Goal: Task Accomplishment & Management: Manage account settings

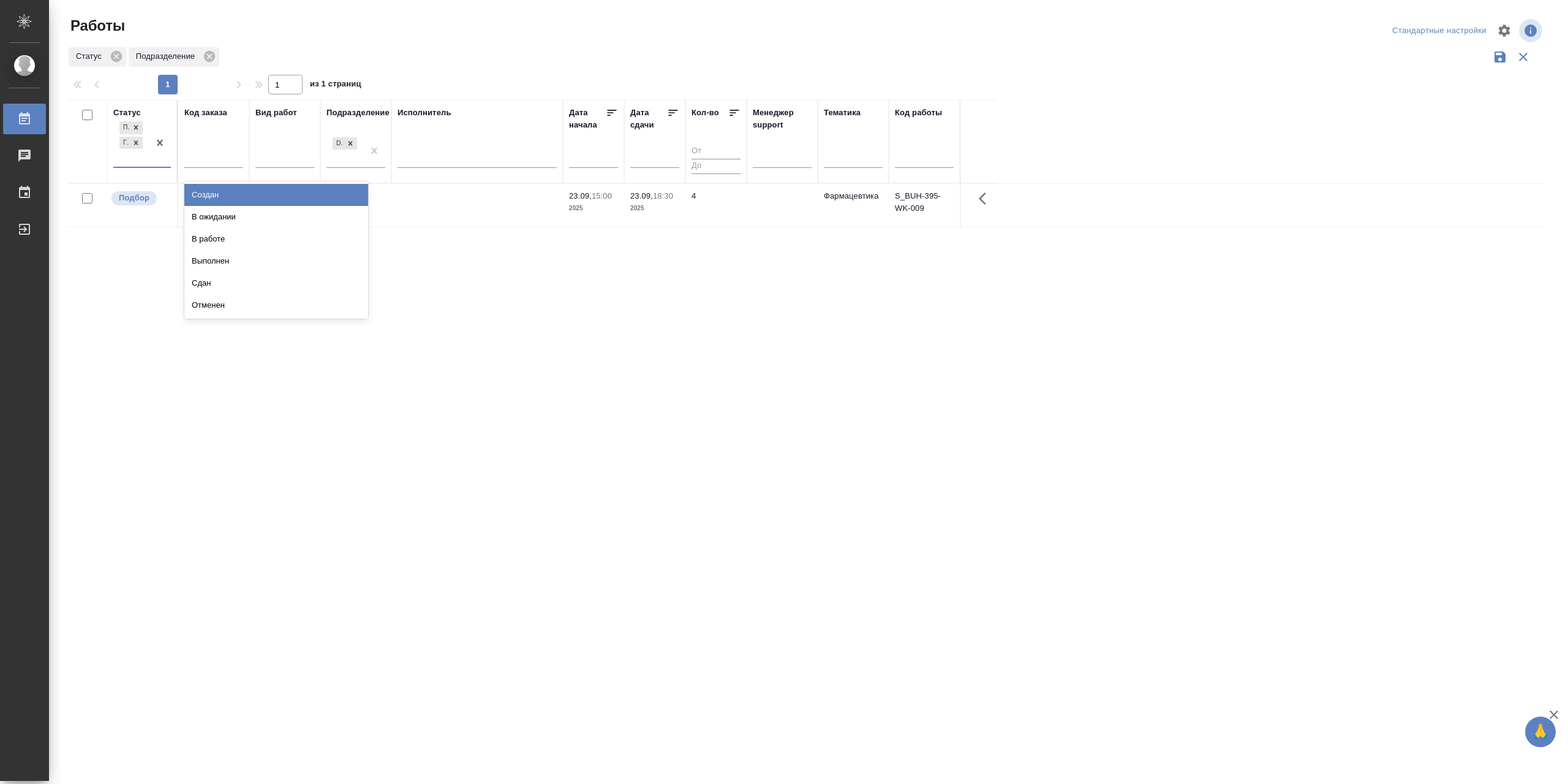
click at [129, 167] on div "Подбор Готов к работе" at bounding box center [131, 143] width 36 height 48
click at [230, 250] on div "В работе" at bounding box center [276, 239] width 183 height 22
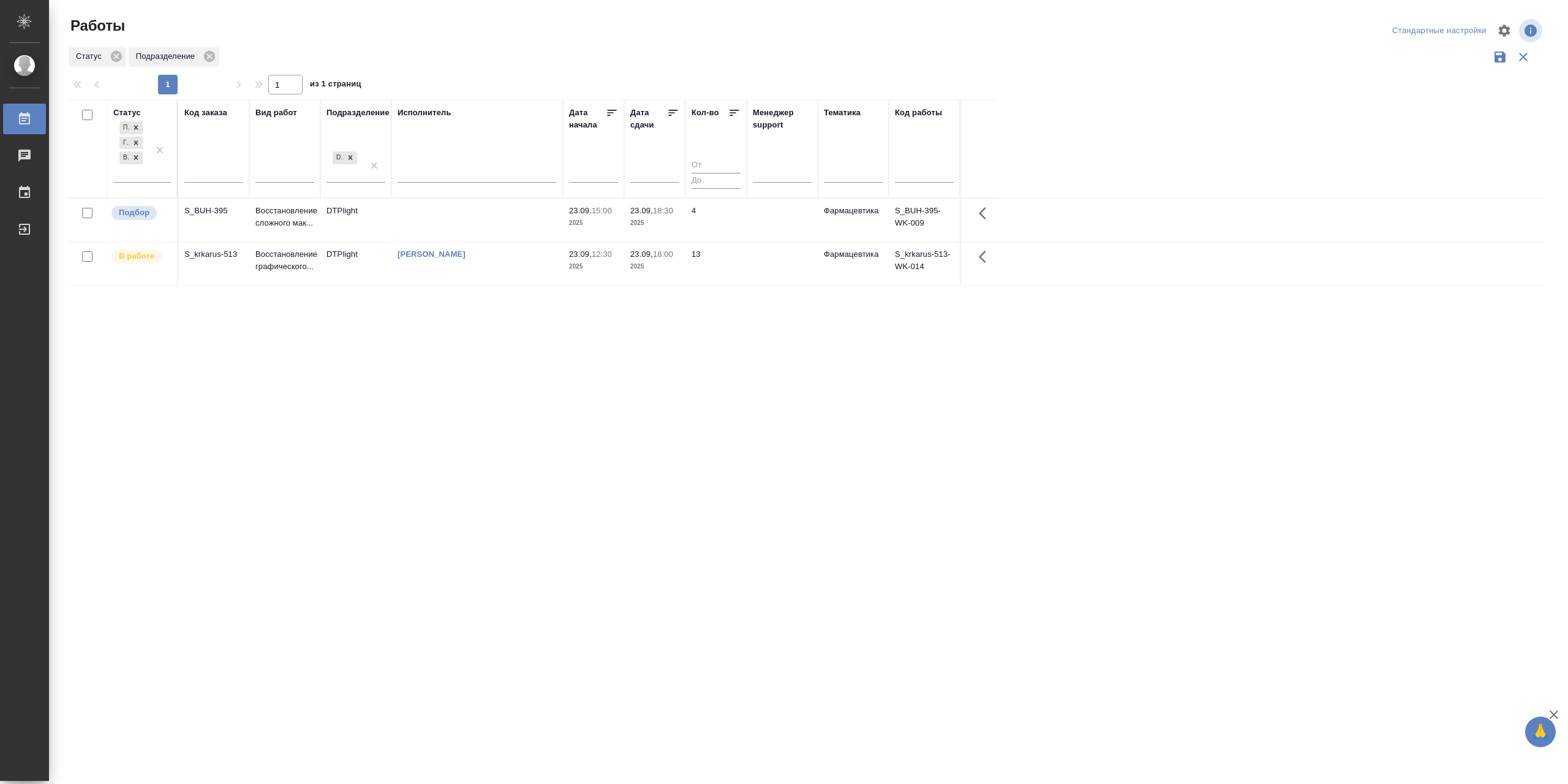
click at [507, 279] on td "[PERSON_NAME]" at bounding box center [477, 263] width 171 height 43
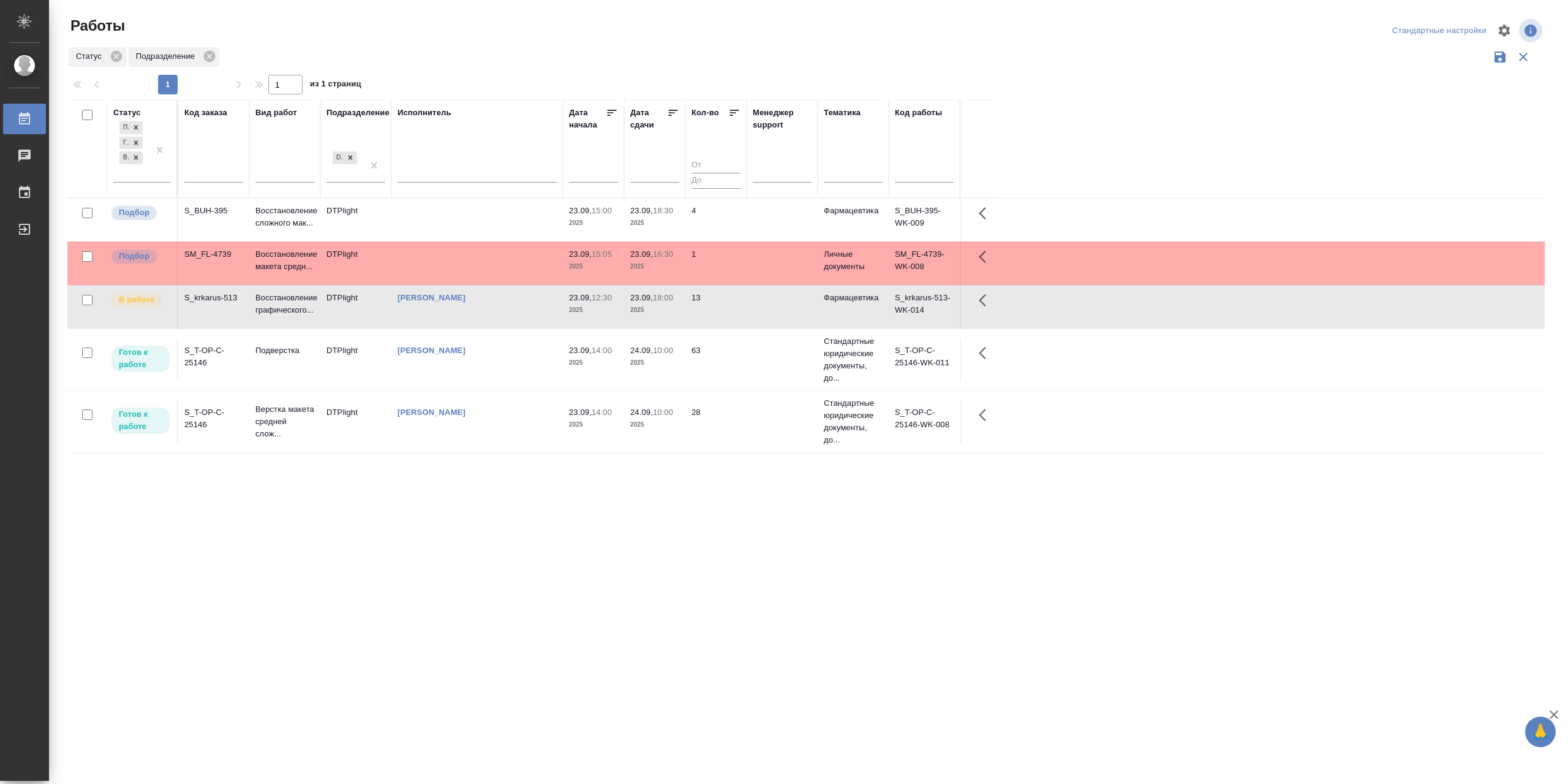
click at [501, 443] on td "[PERSON_NAME]" at bounding box center [477, 421] width 171 height 43
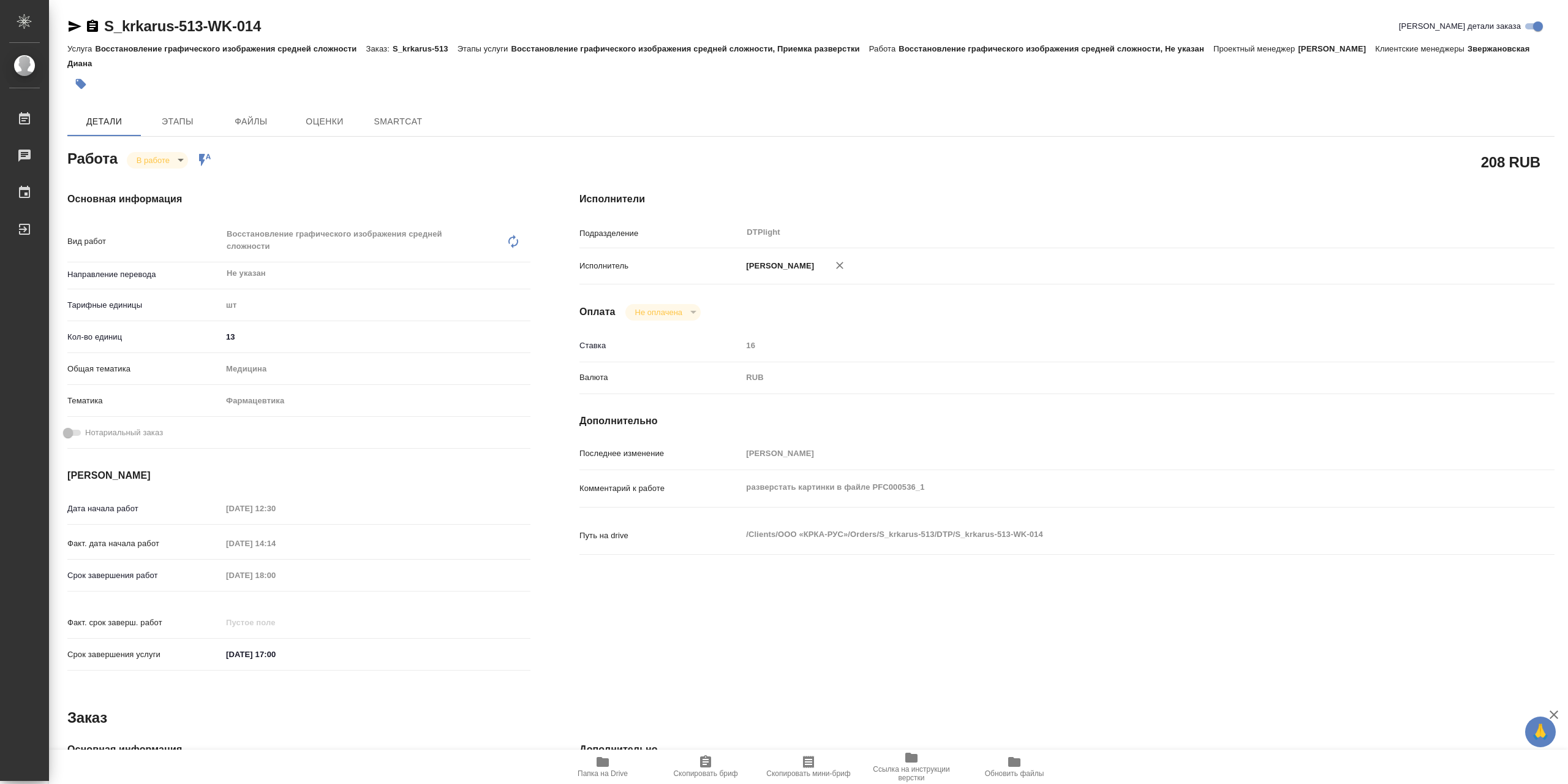
type textarea "x"
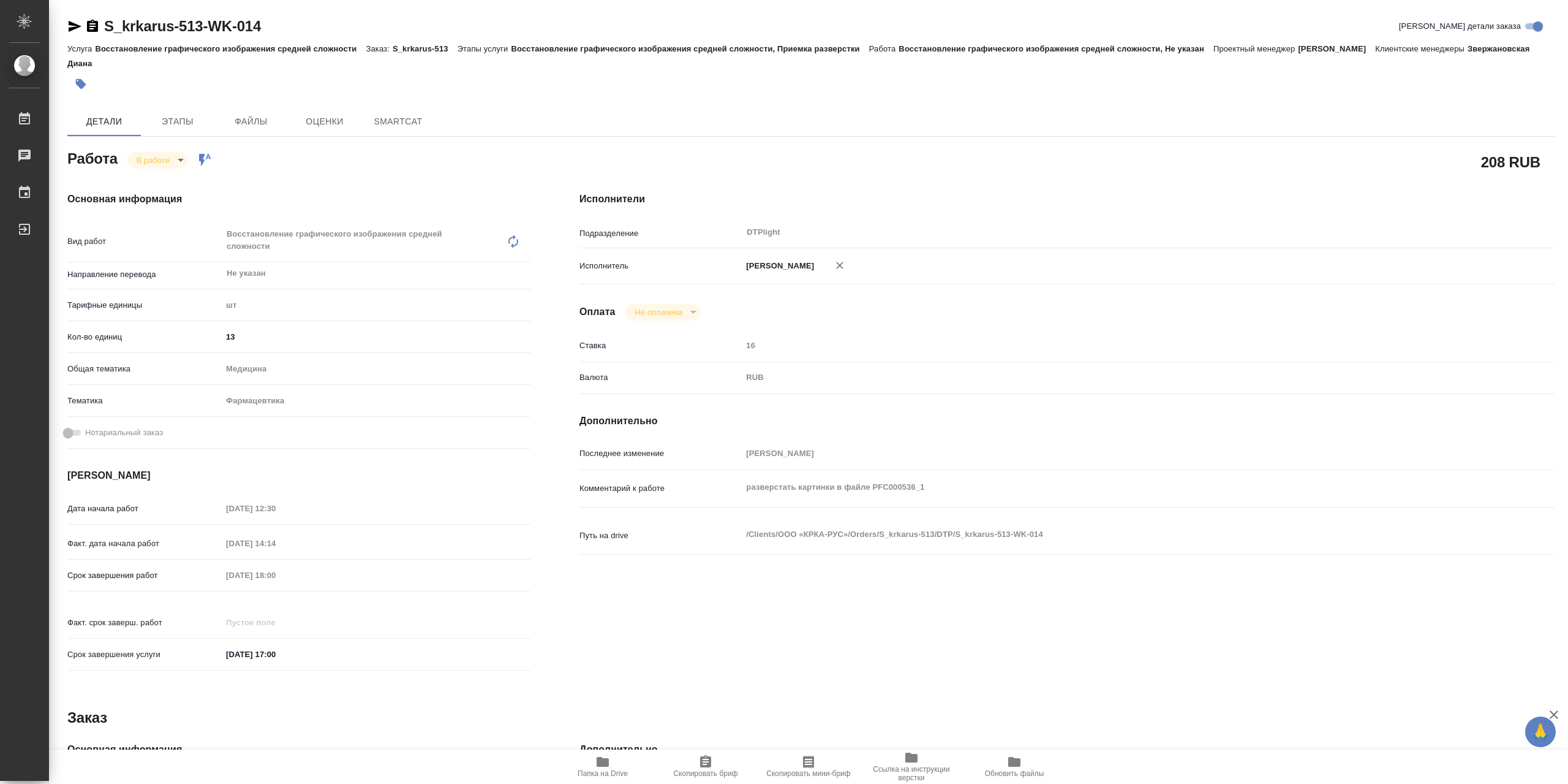
type textarea "x"
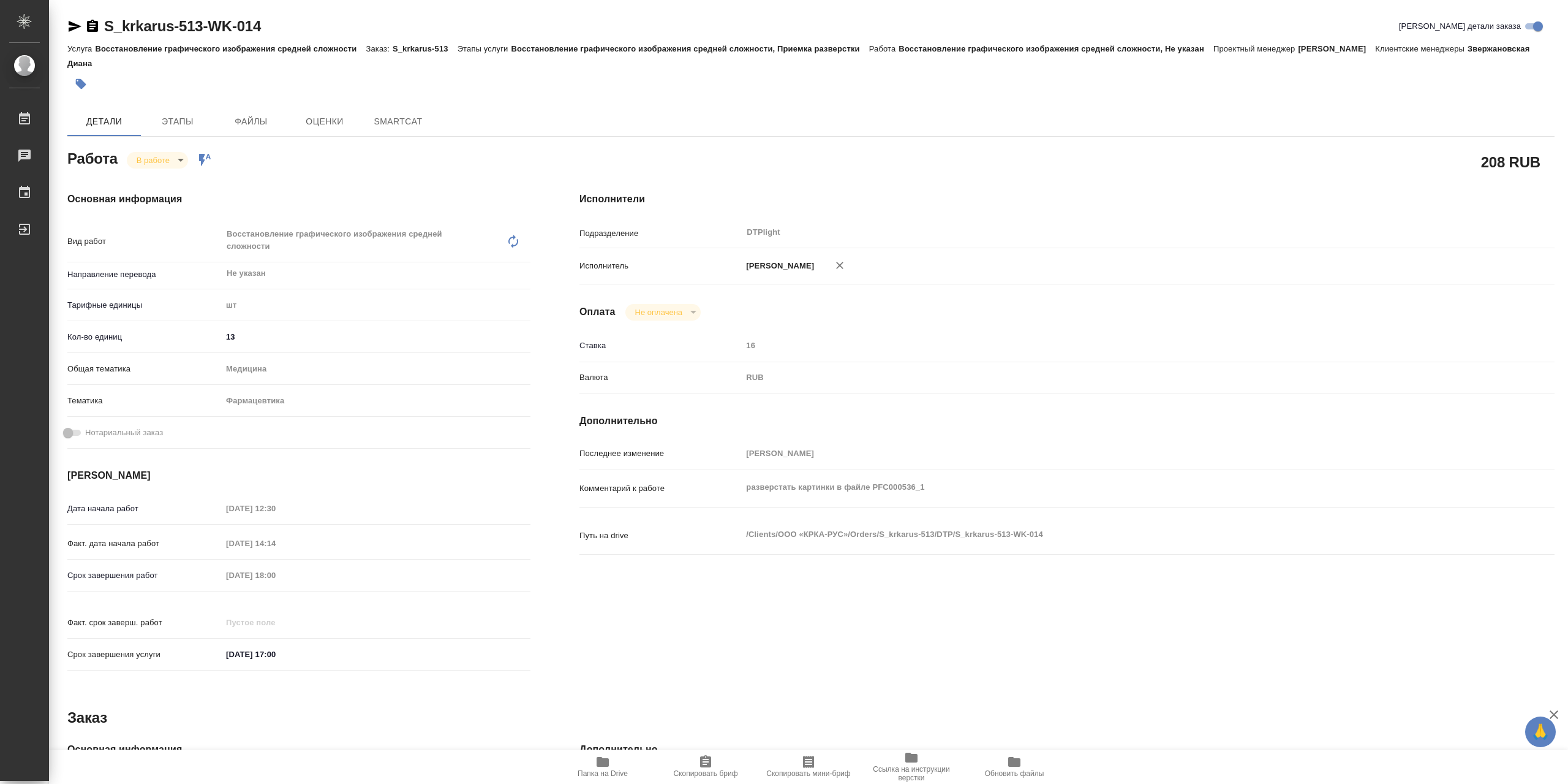
type textarea "x"
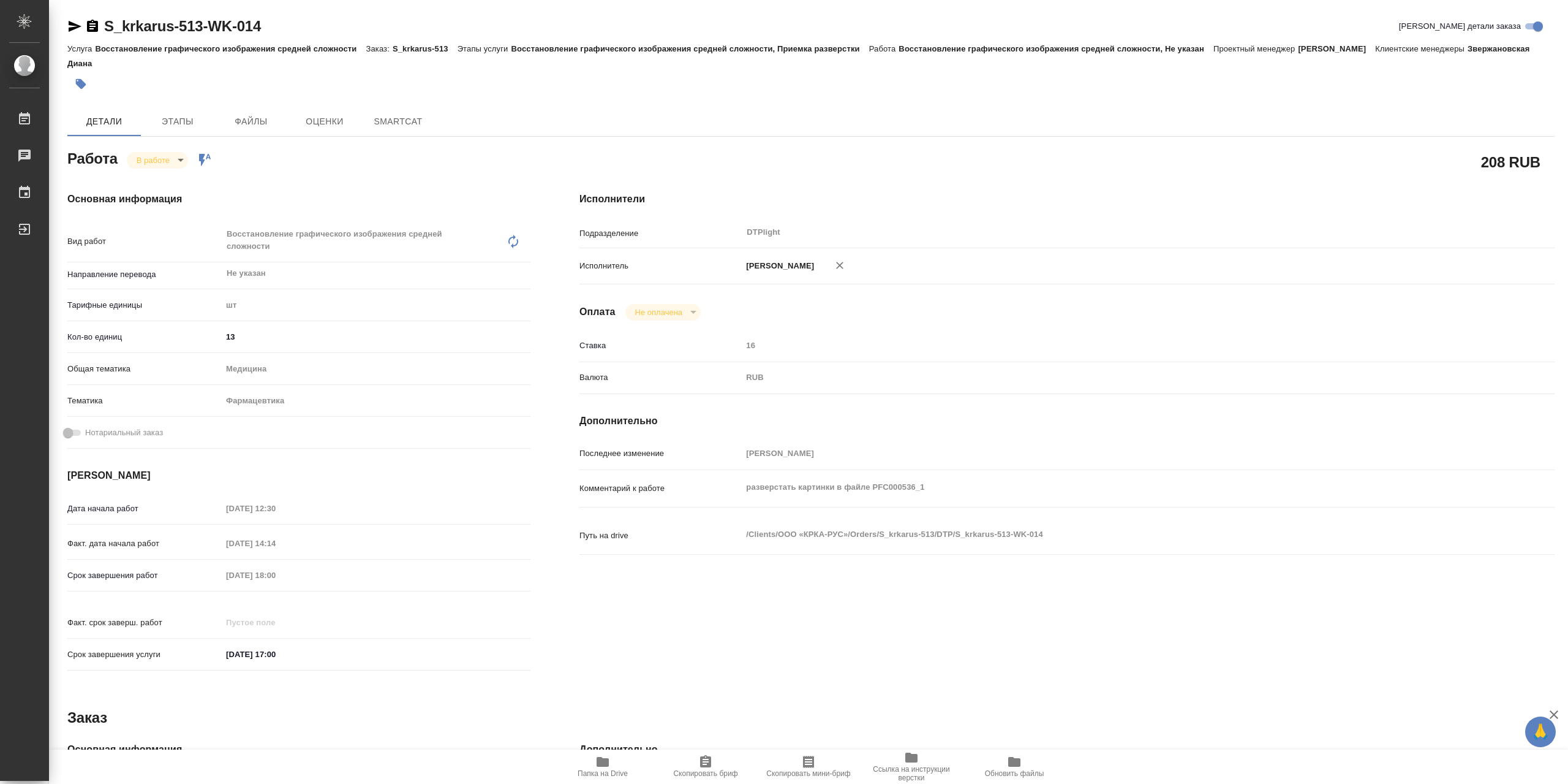
type textarea "x"
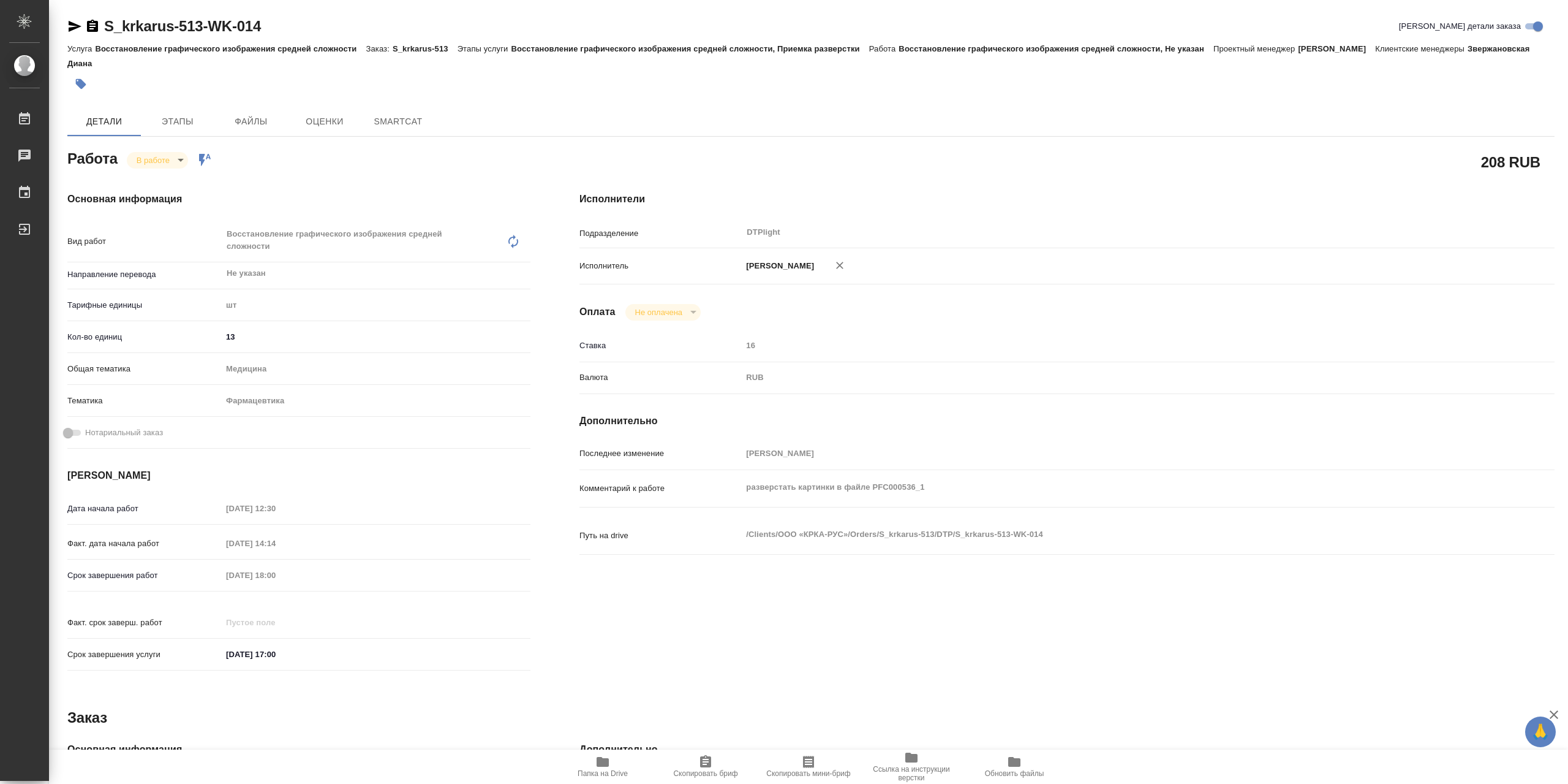
type textarea "x"
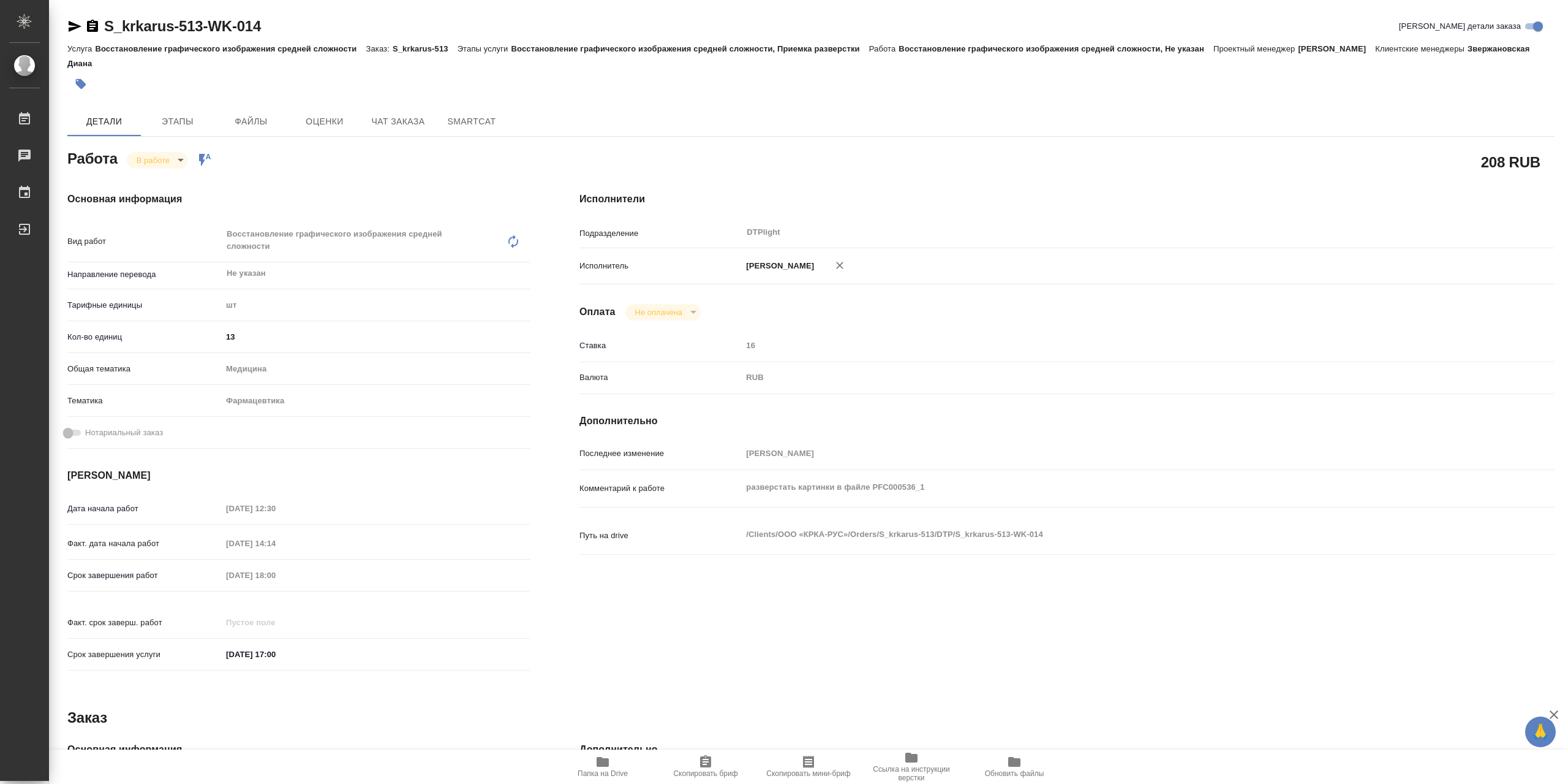
type textarea "x"
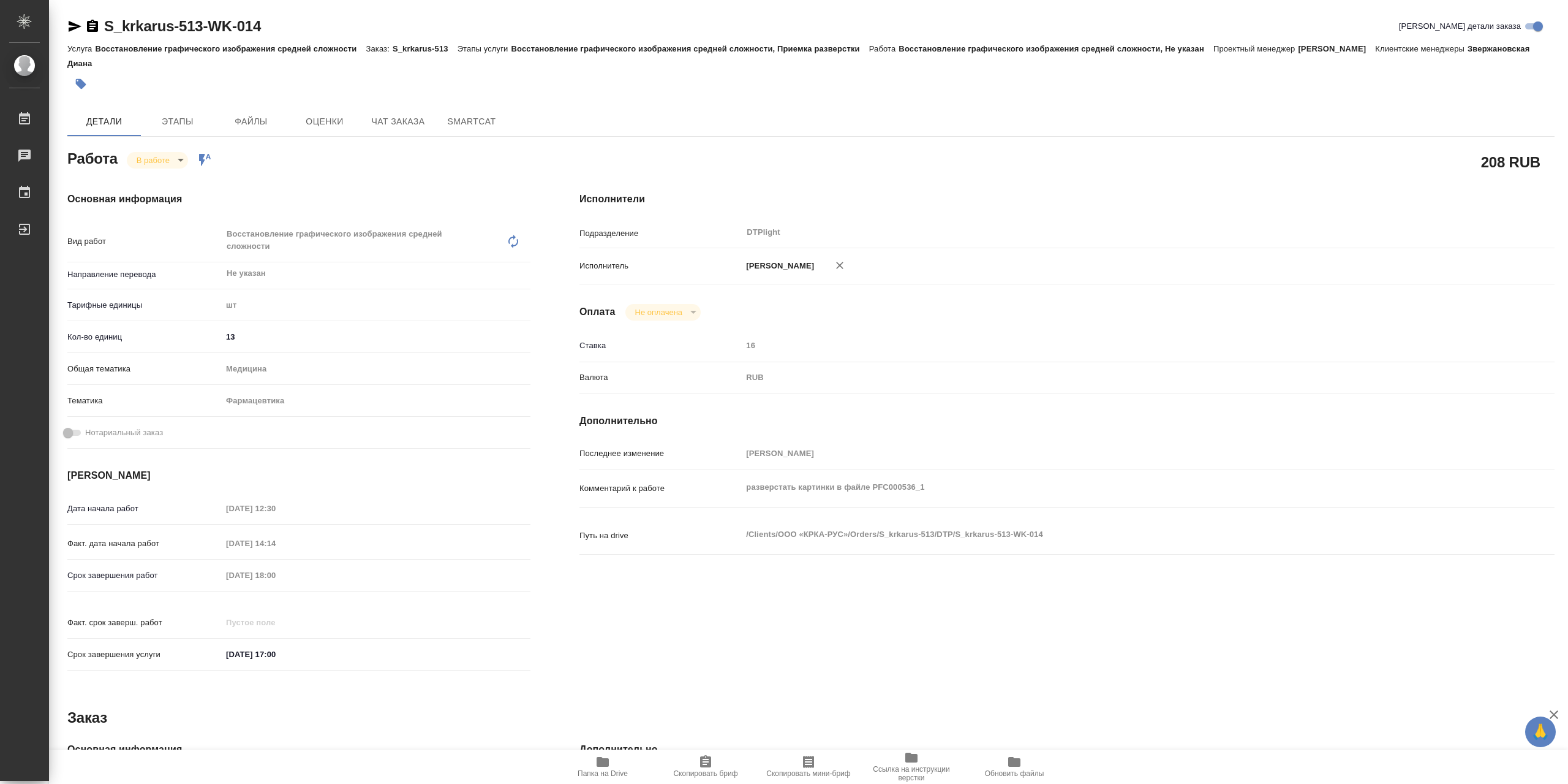
type textarea "x"
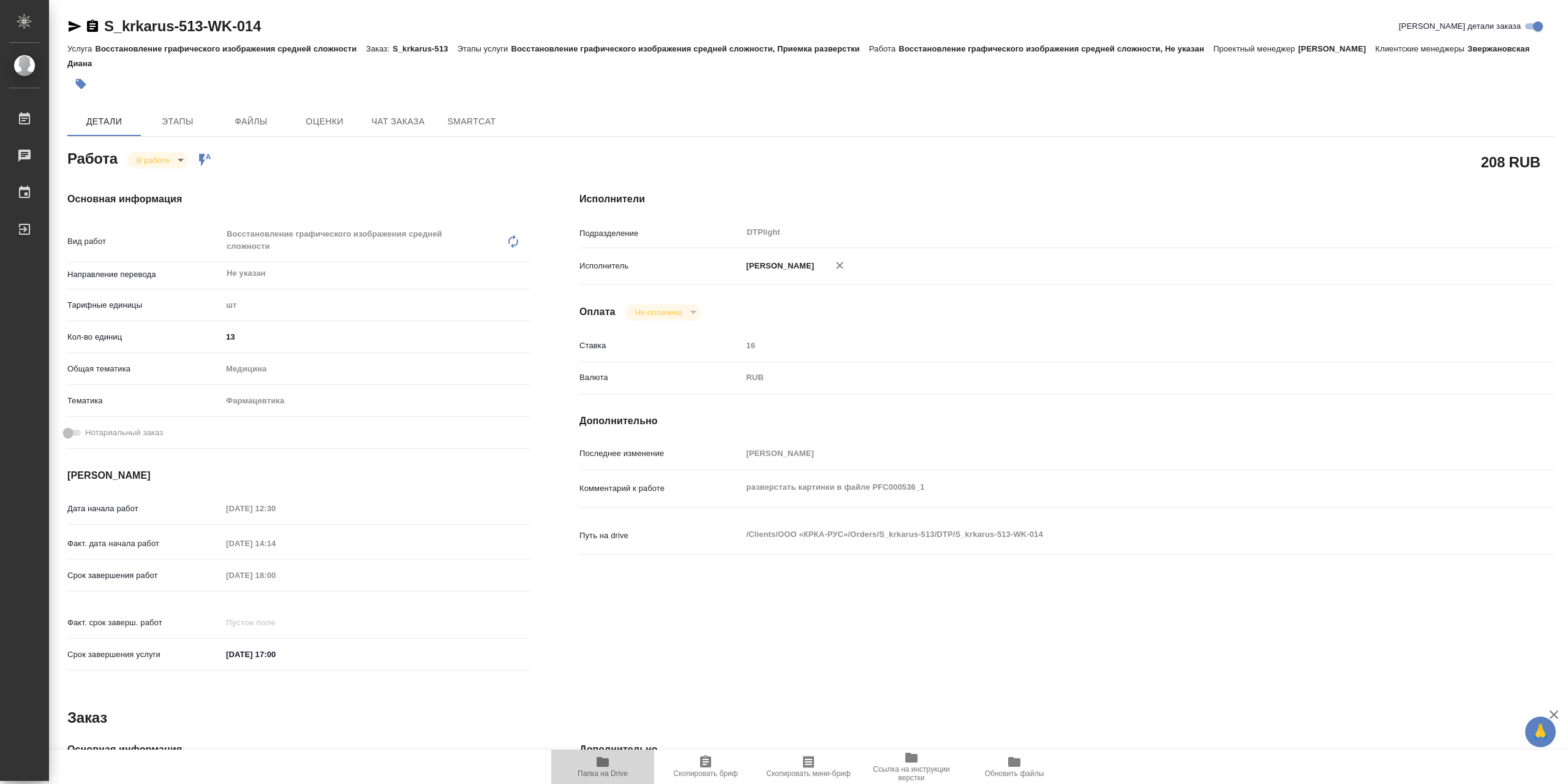
click at [609, 760] on icon "button" at bounding box center [602, 761] width 12 height 10
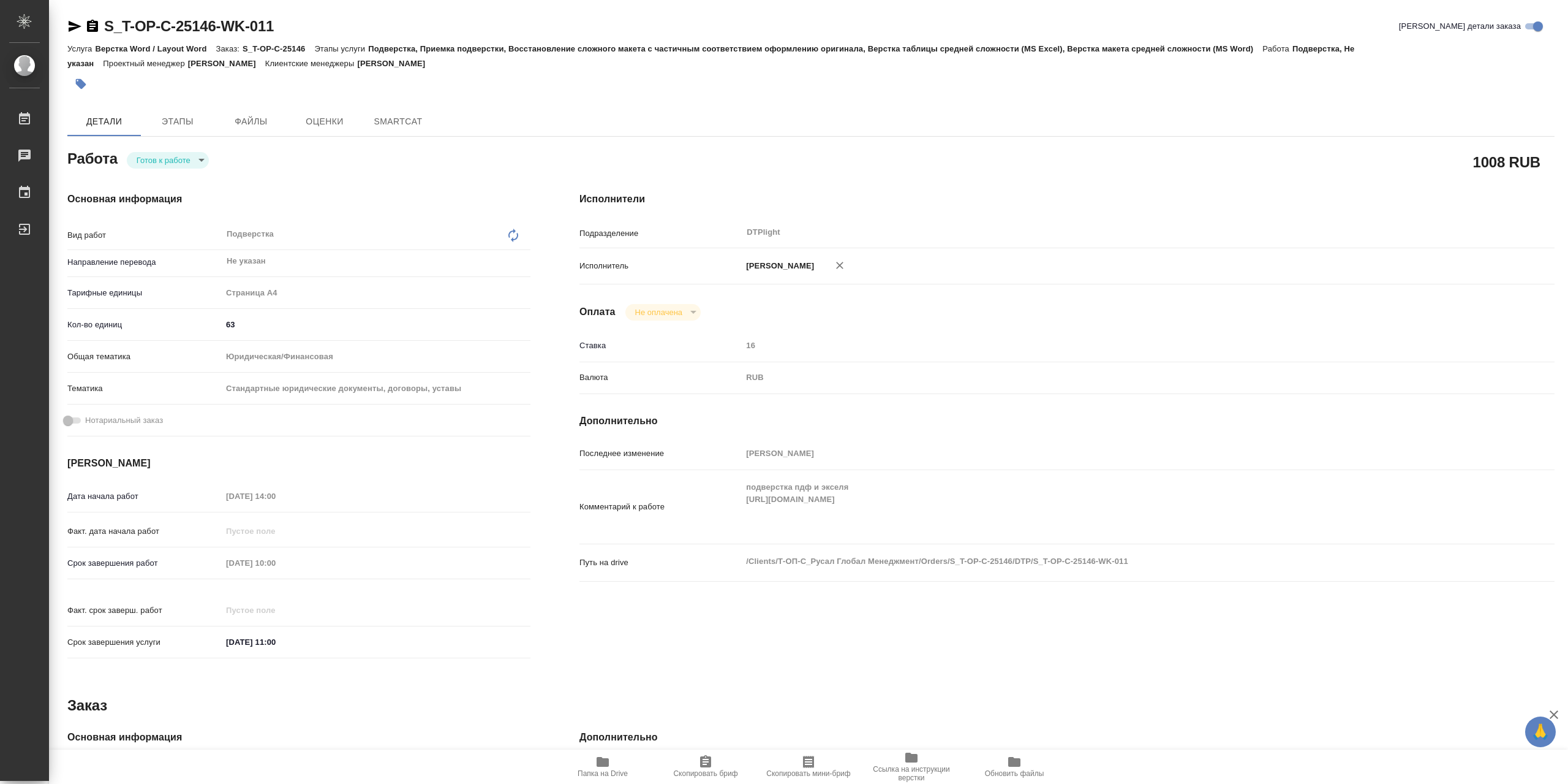
type textarea "x"
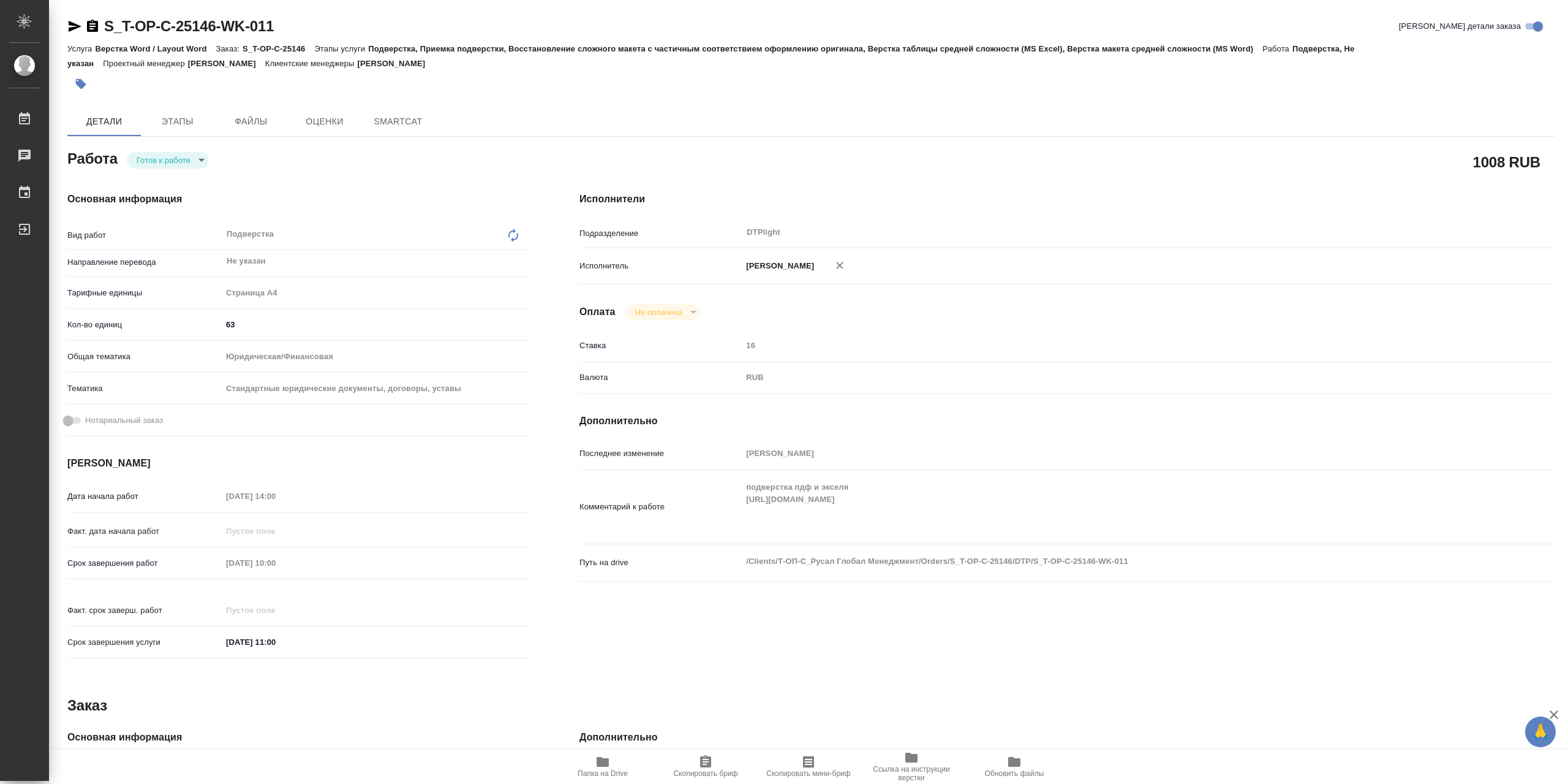
type textarea "x"
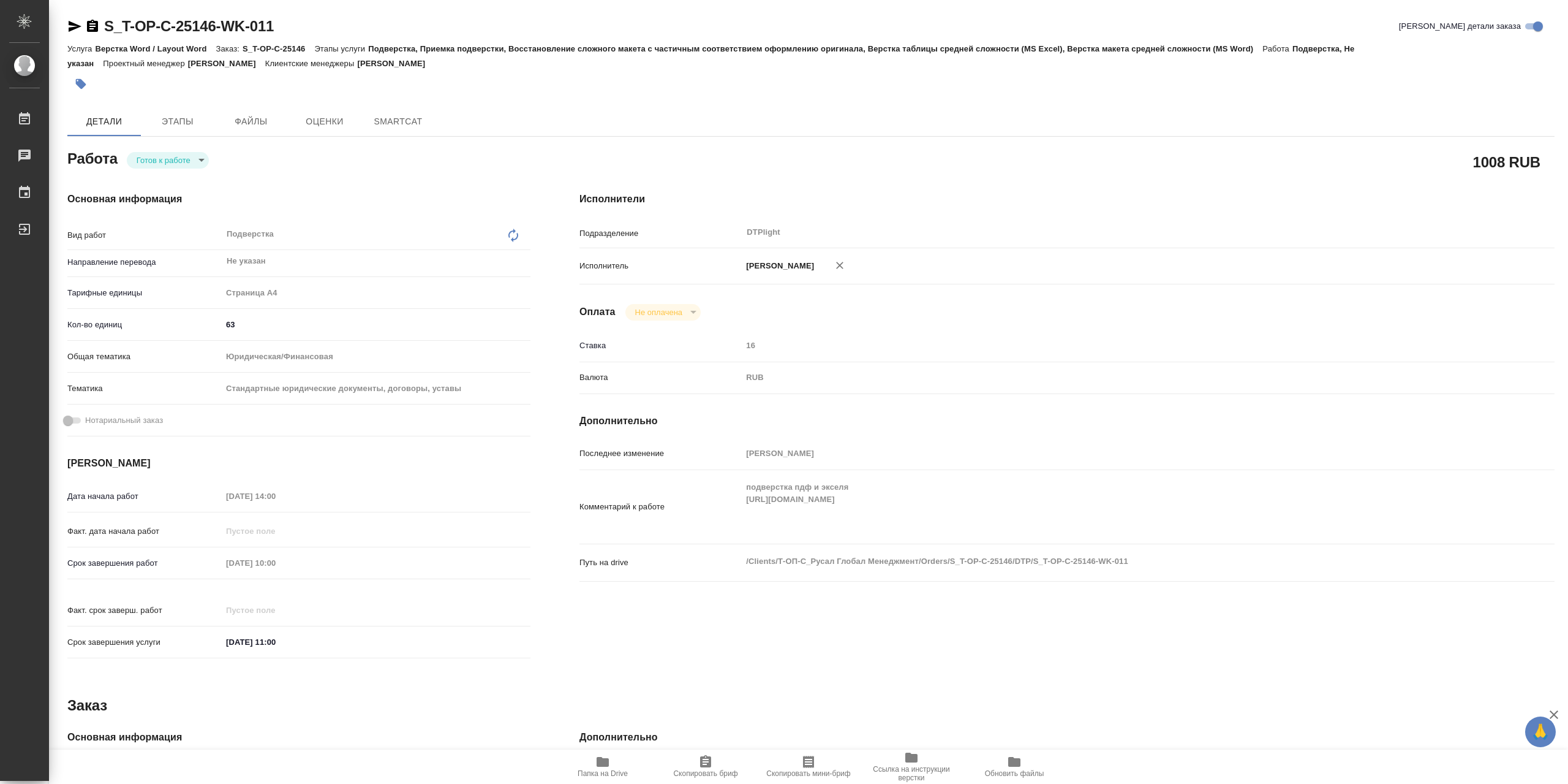
type textarea "x"
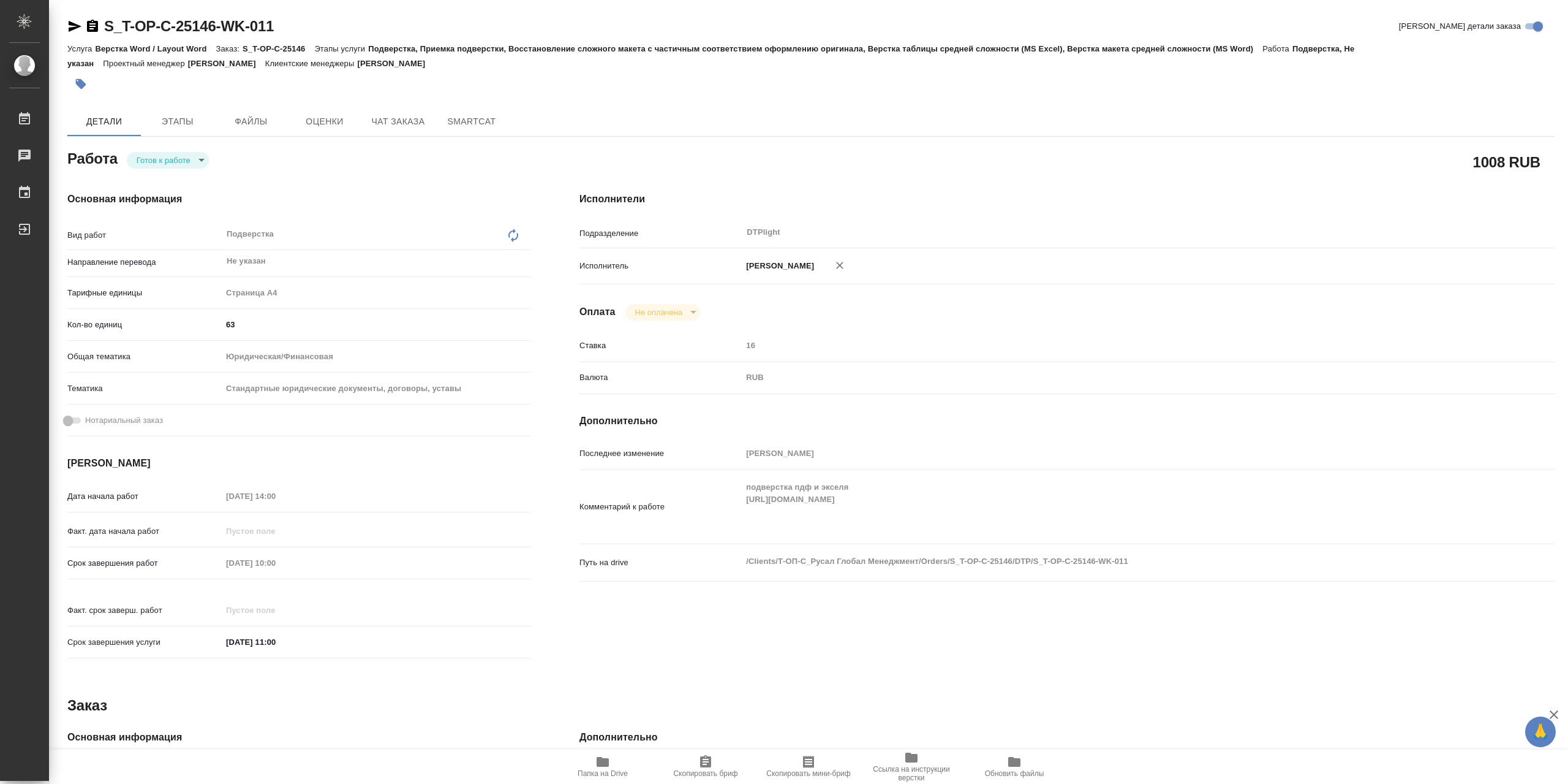
type textarea "x"
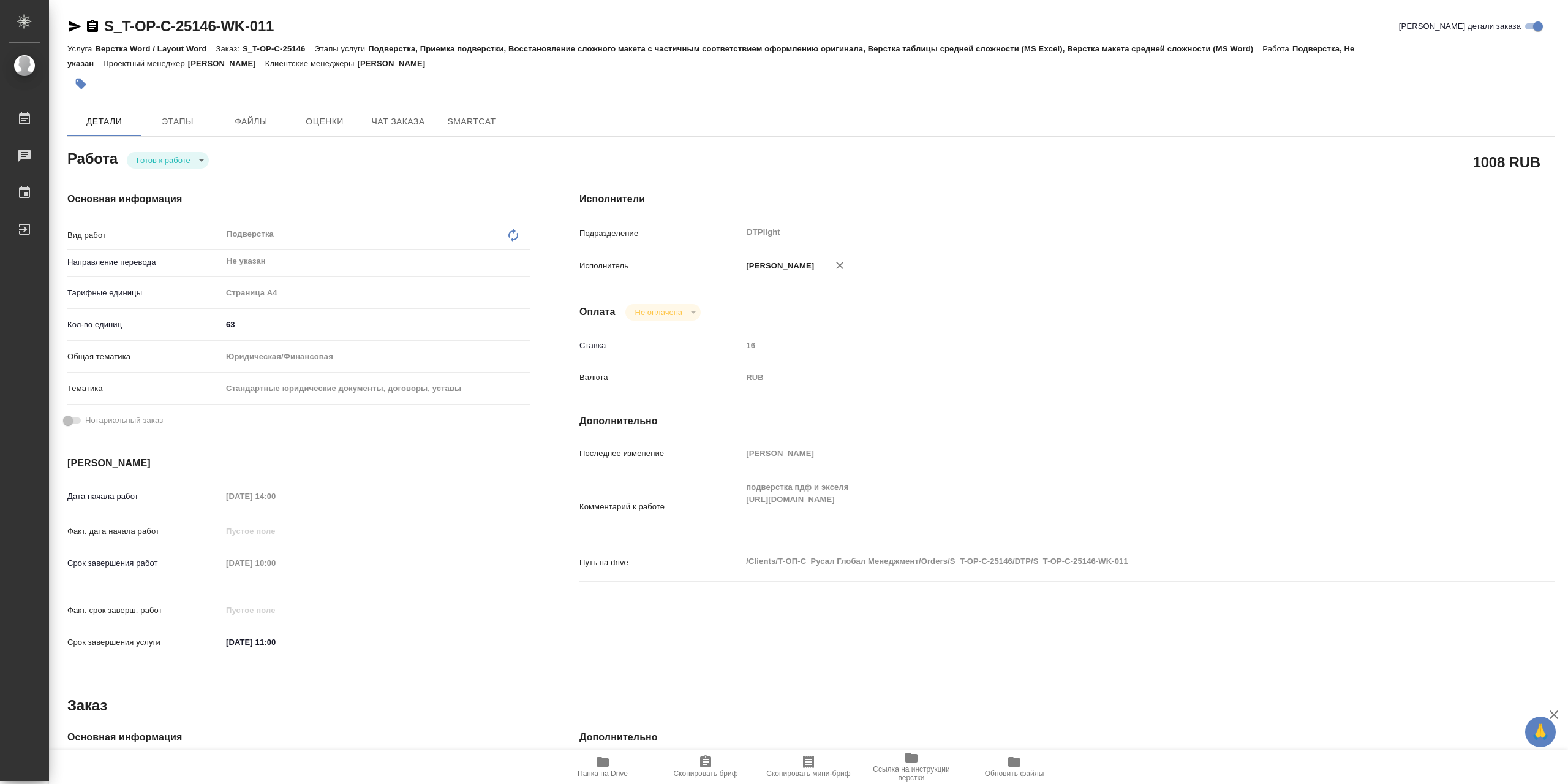
type textarea "x"
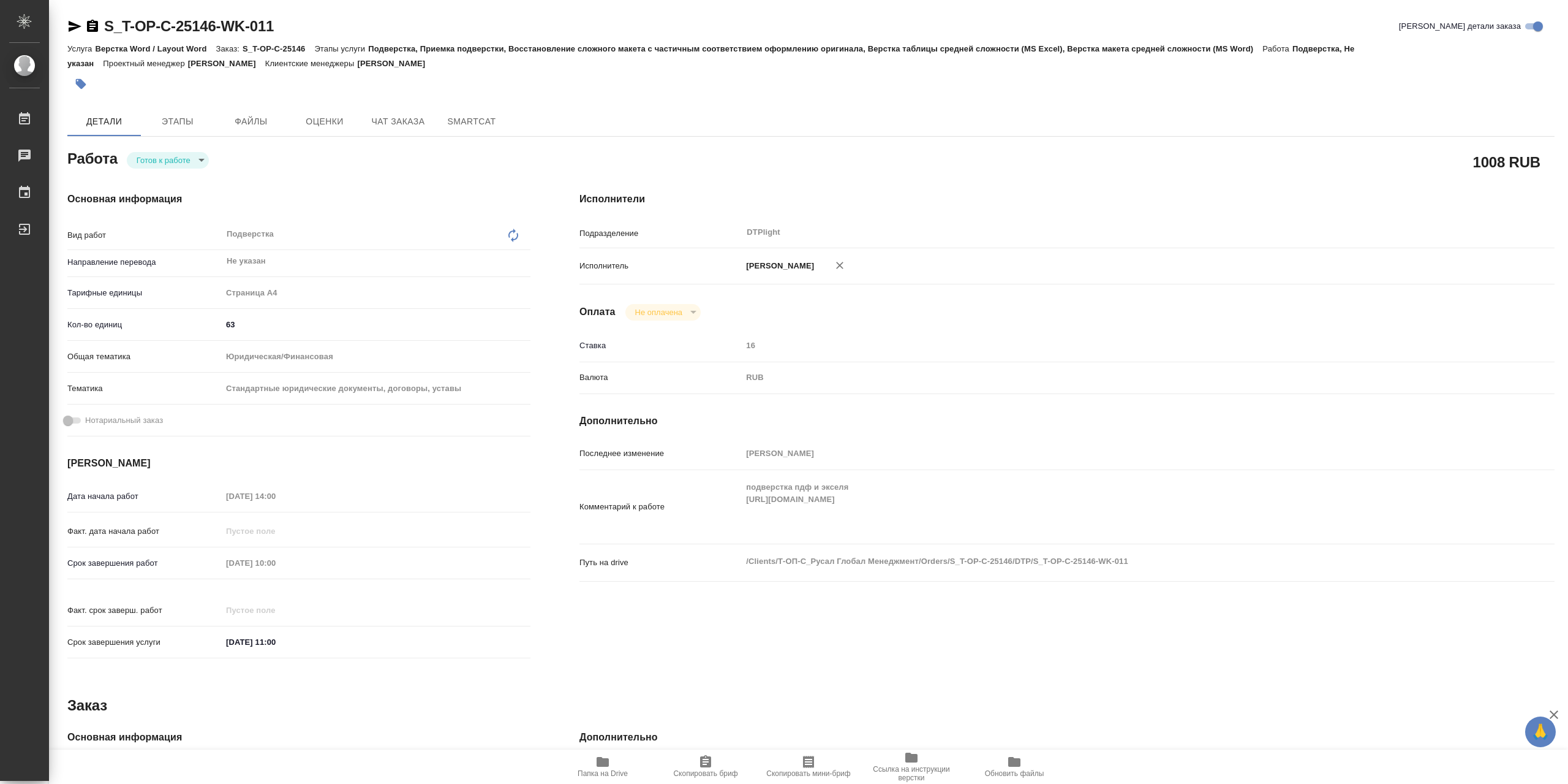
click at [180, 171] on body "🙏 .cls-1 fill:#fff; AWATERA Сархатов Руслан Работы 0 Чаты График Выйти S_T-OP-C…" at bounding box center [784, 392] width 1568 height 784
click at [185, 166] on li "В работе" at bounding box center [167, 163] width 82 height 21
type textarea "x"
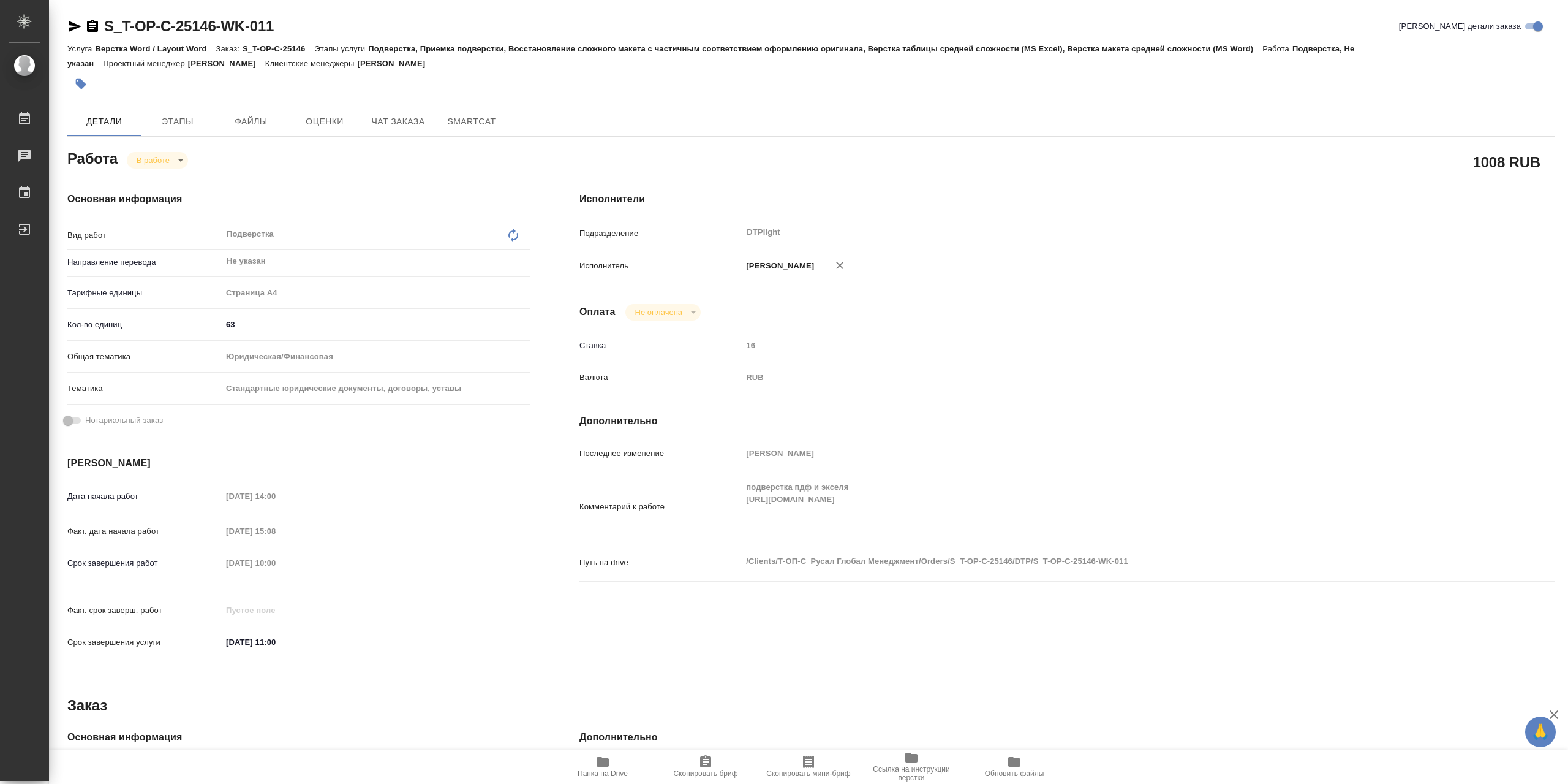
type textarea "x"
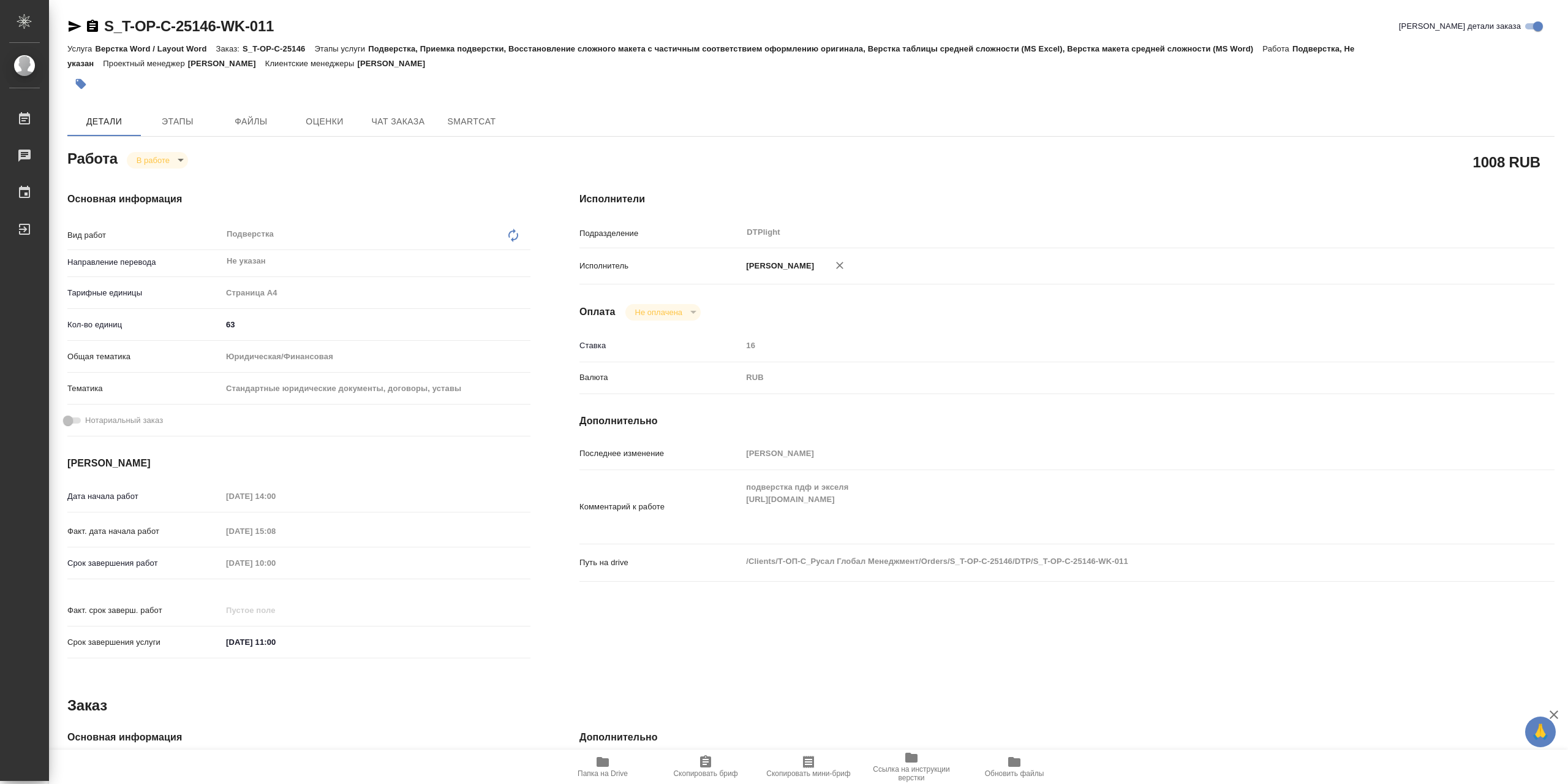
type textarea "x"
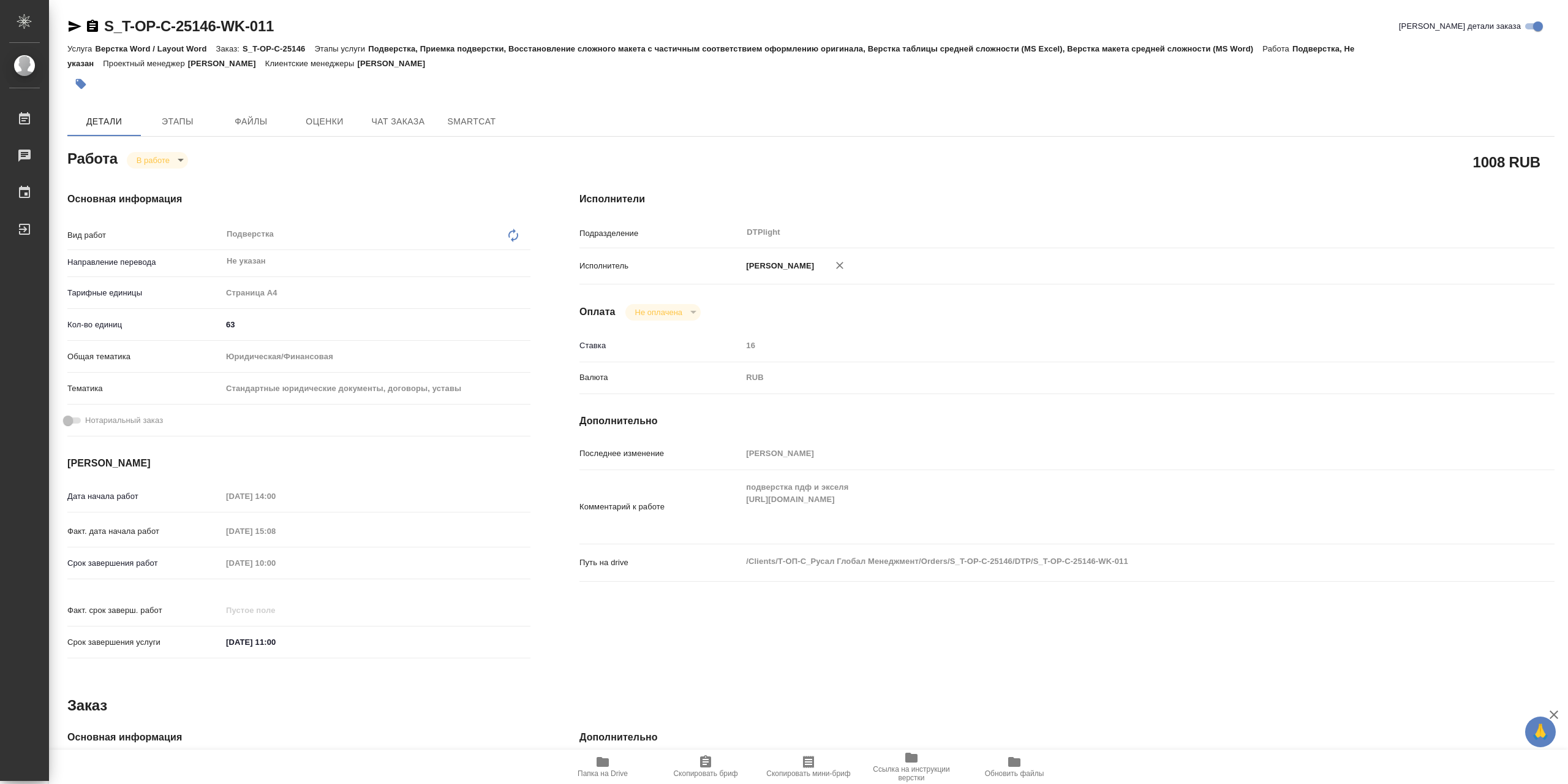
type textarea "x"
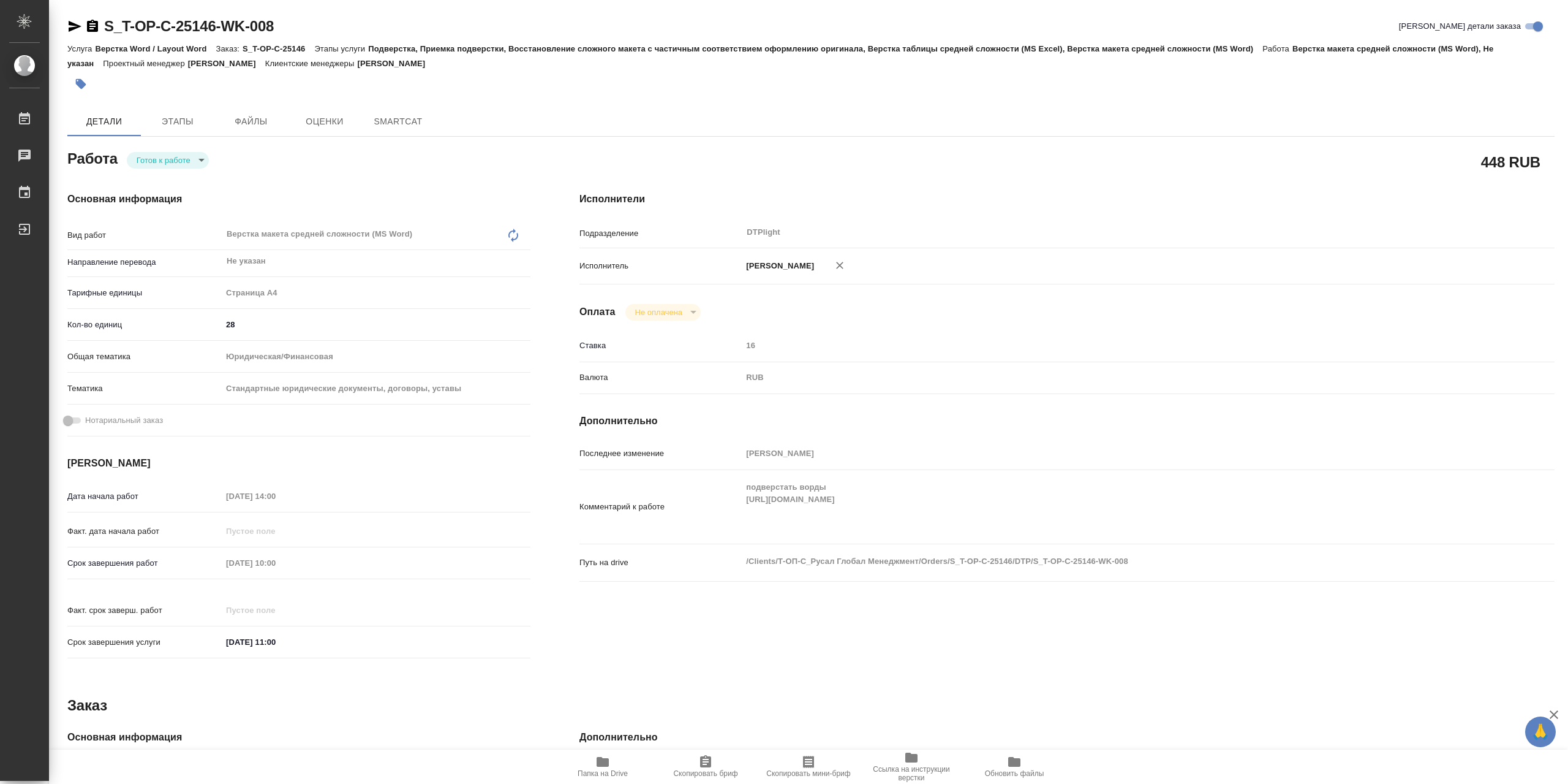
type textarea "x"
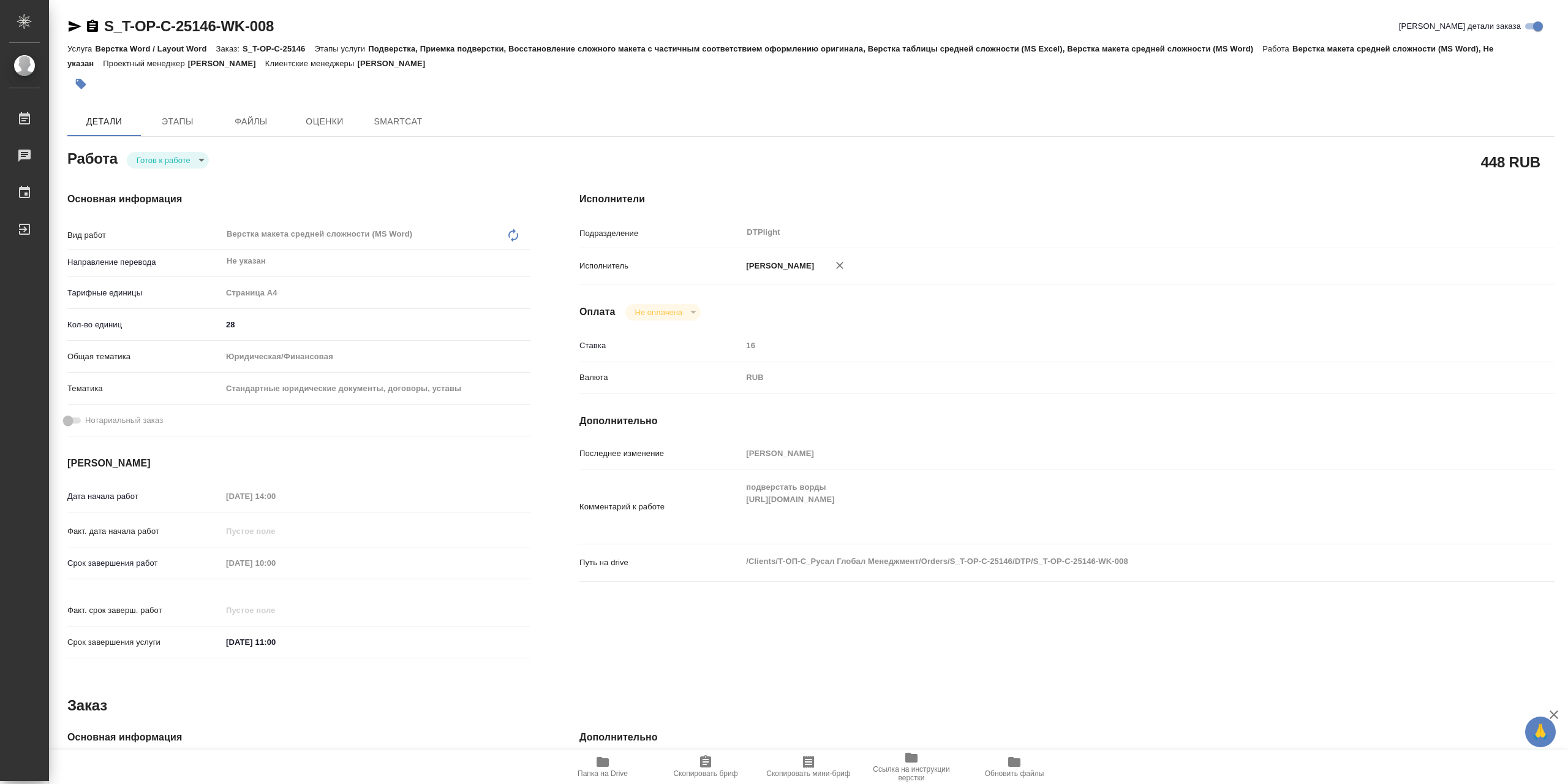
type textarea "x"
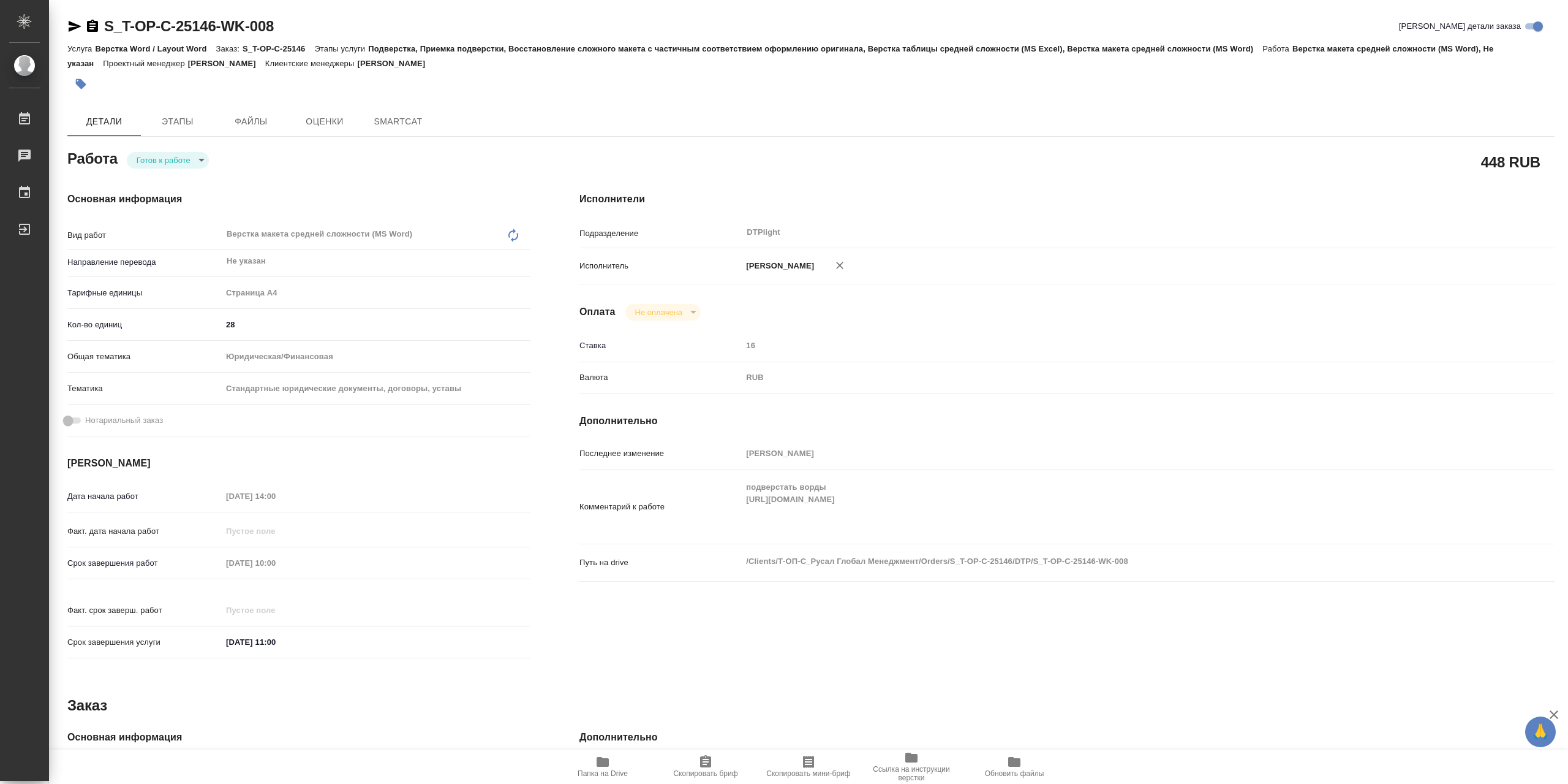
type textarea "x"
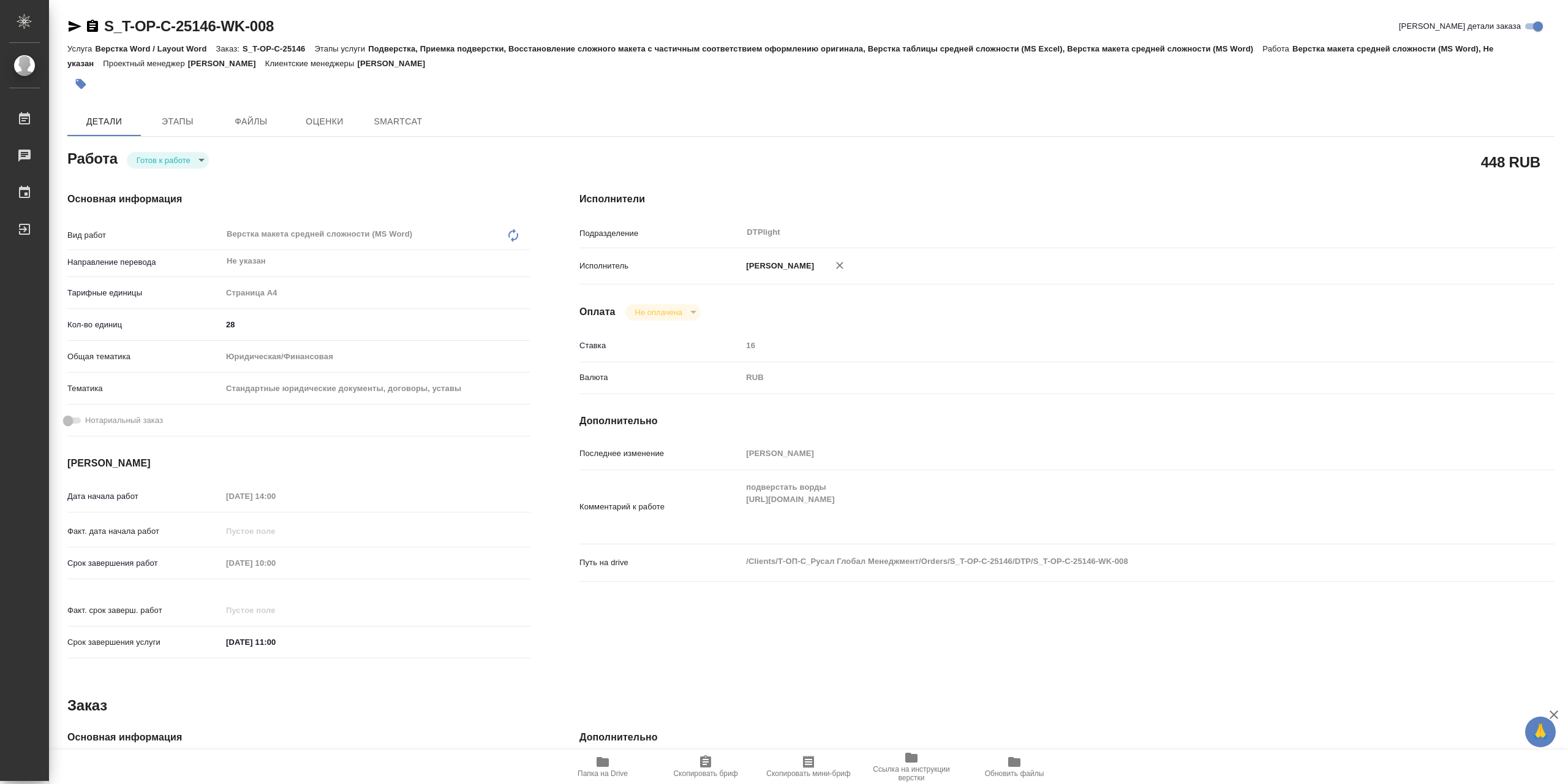
type textarea "x"
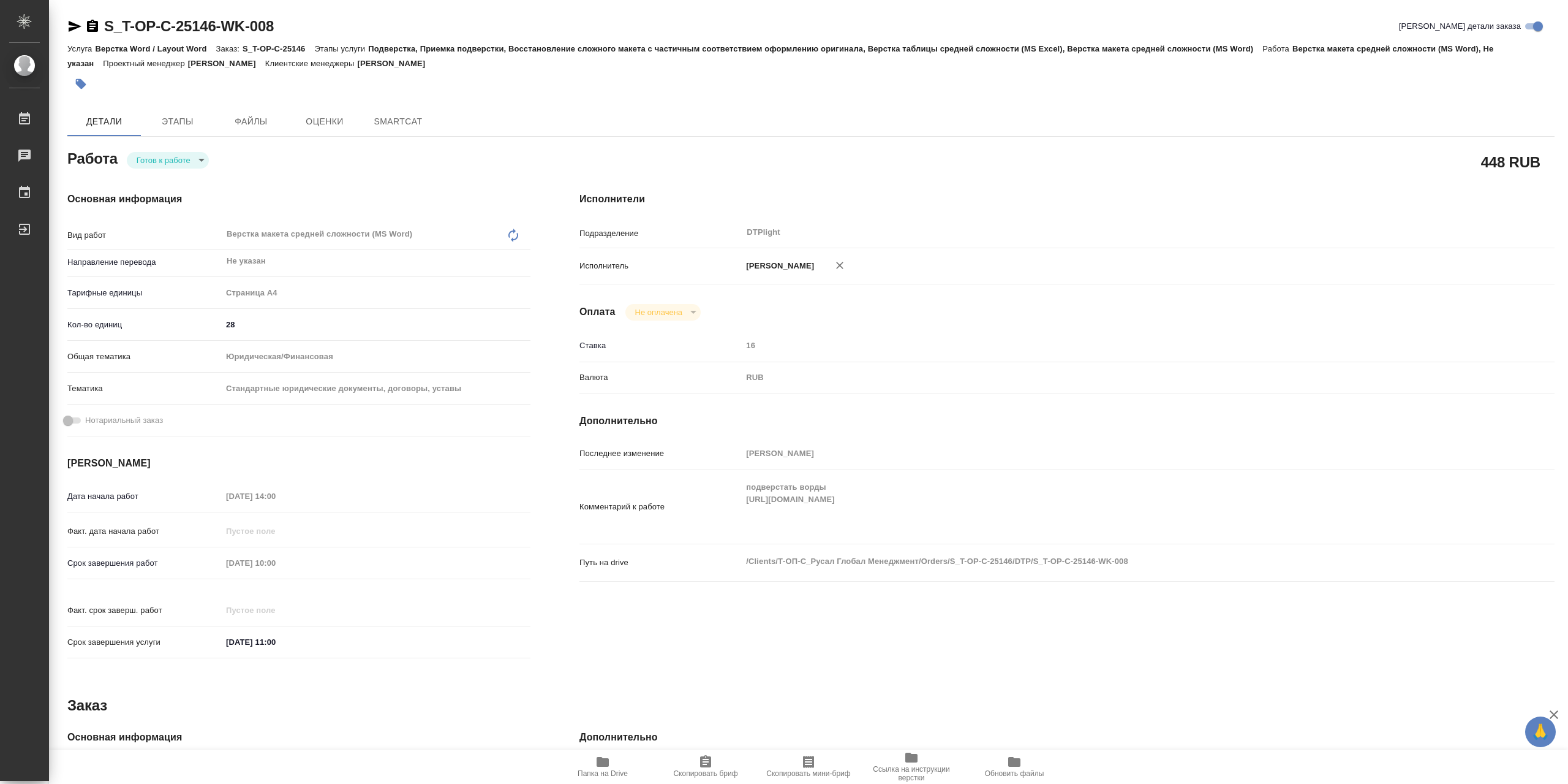
type textarea "x"
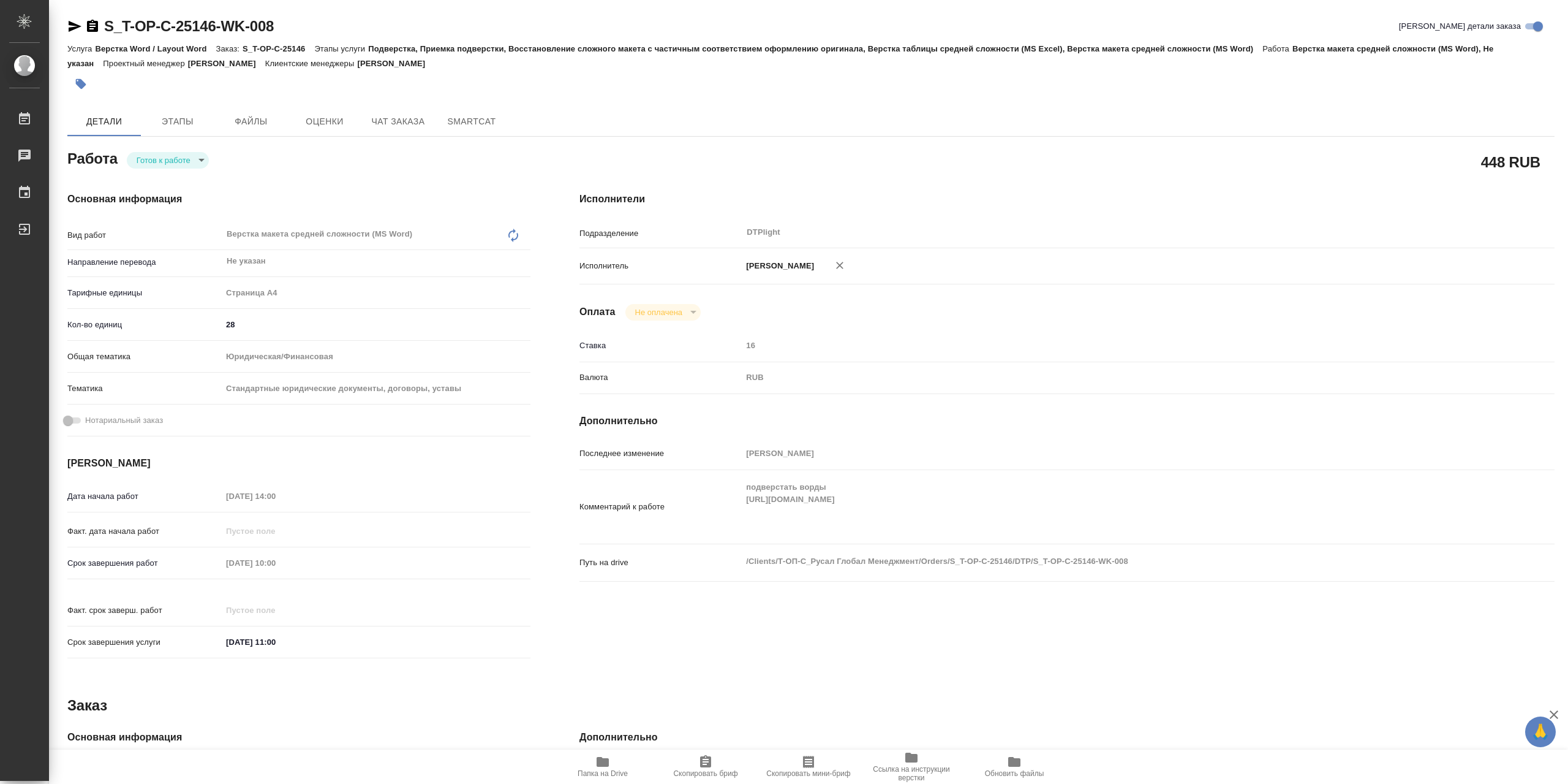
type textarea "x"
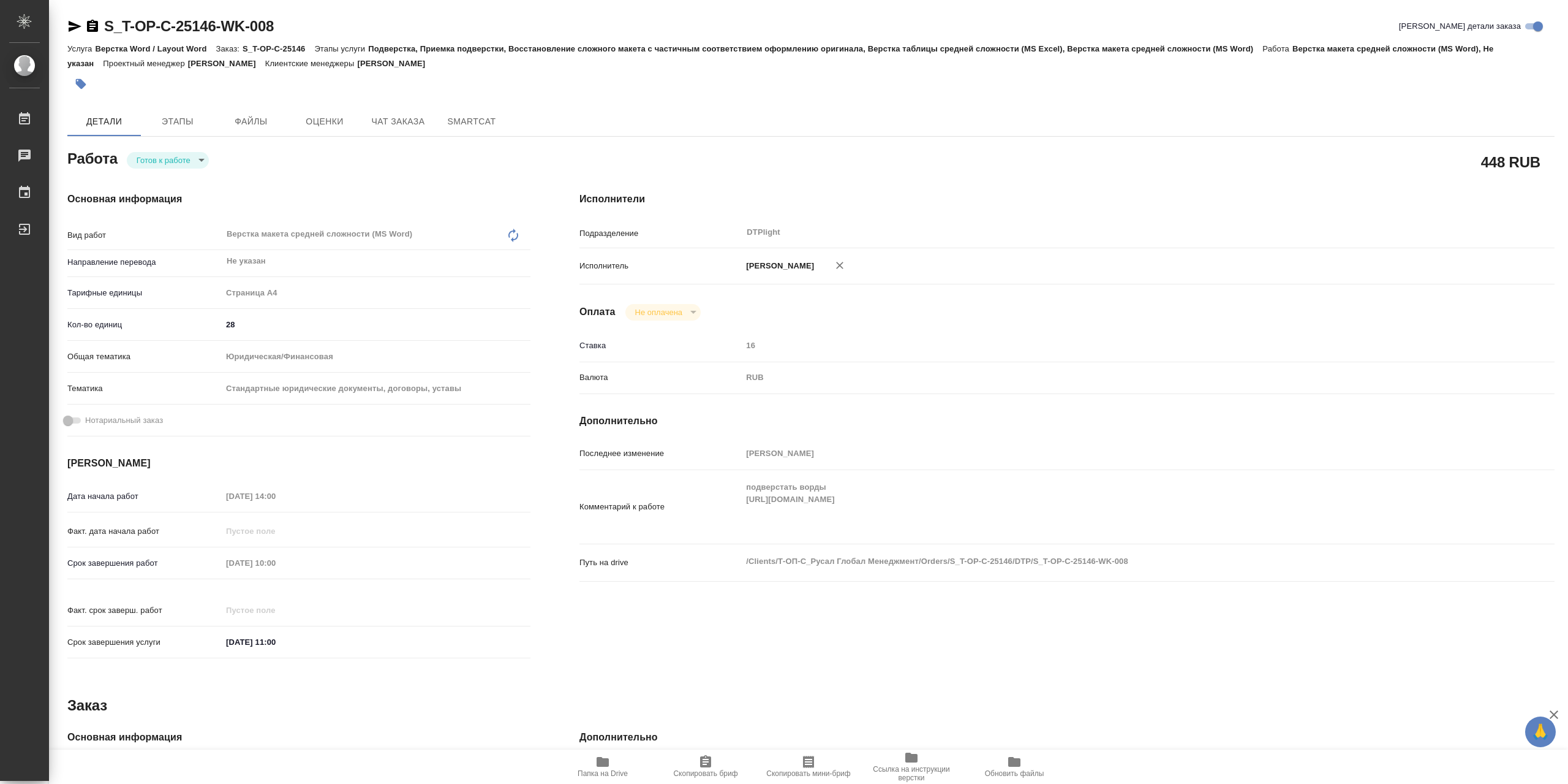
type textarea "x"
click at [179, 170] on body "🙏 .cls-1 fill:#fff; AWATERA Сархатов Руслан Работы Чаты График Выйти S_T-OP-C-2…" at bounding box center [784, 392] width 1568 height 784
click at [182, 166] on li "В работе" at bounding box center [167, 163] width 82 height 21
type textarea "x"
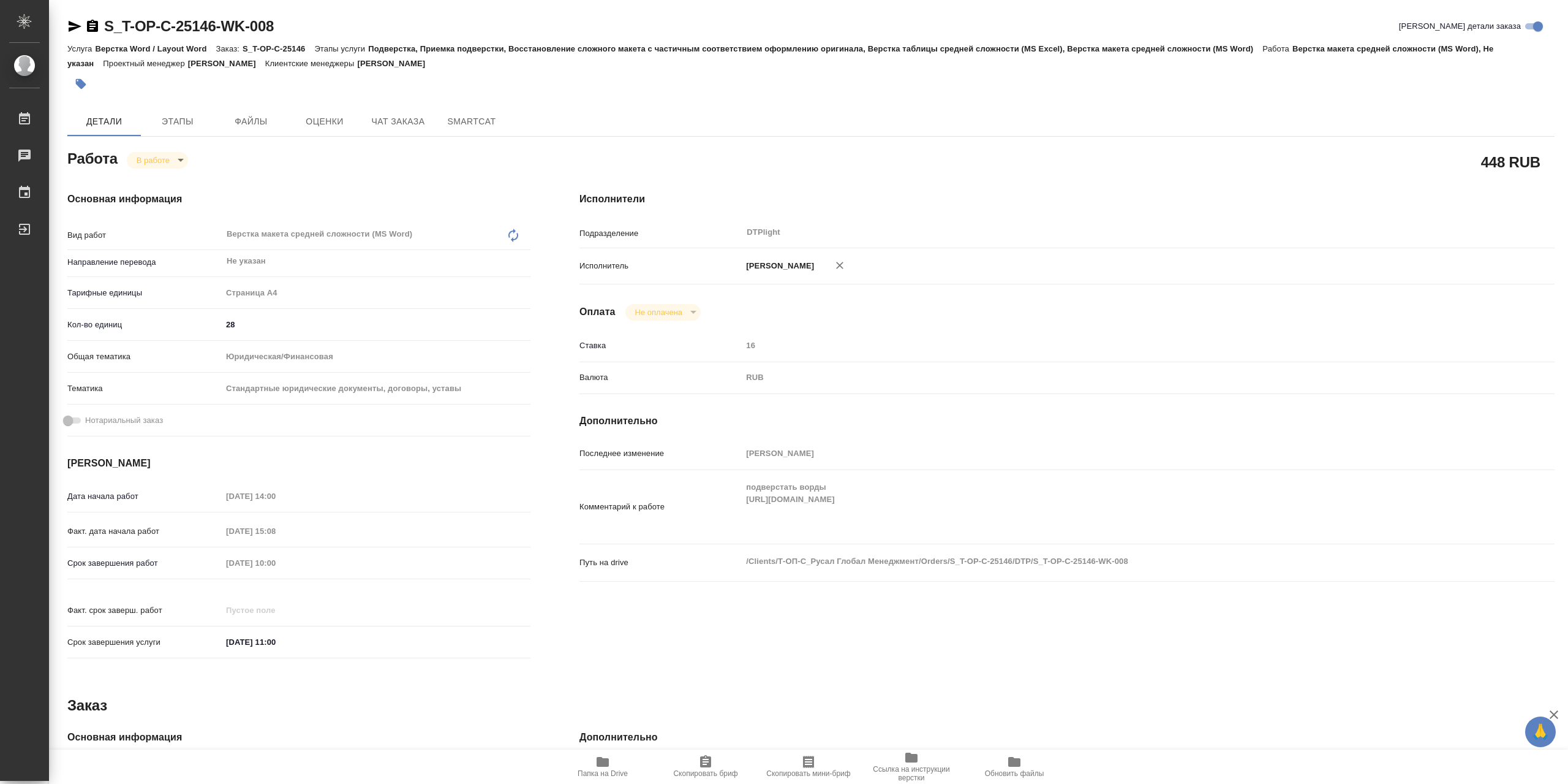
type textarea "x"
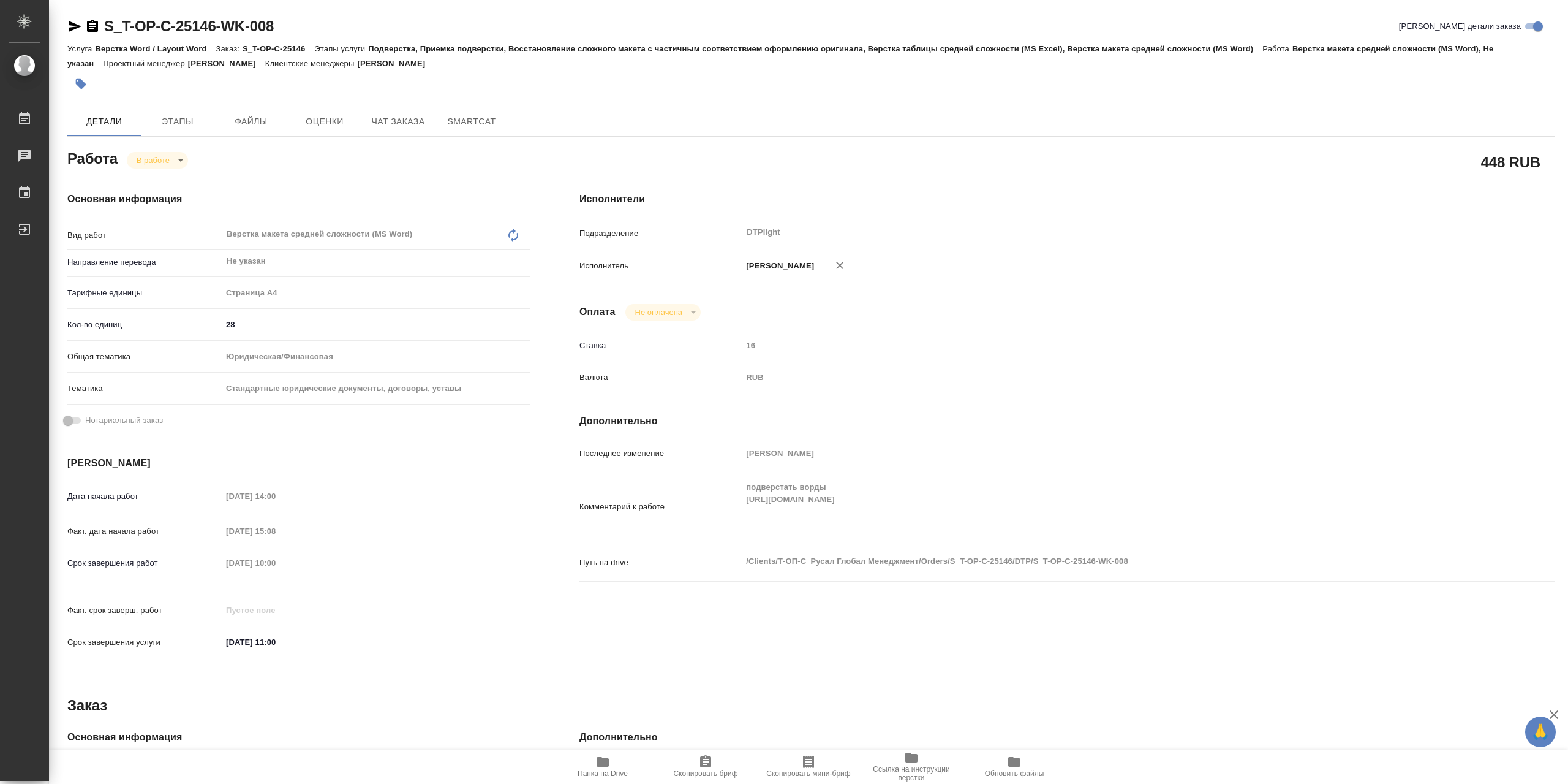
type textarea "x"
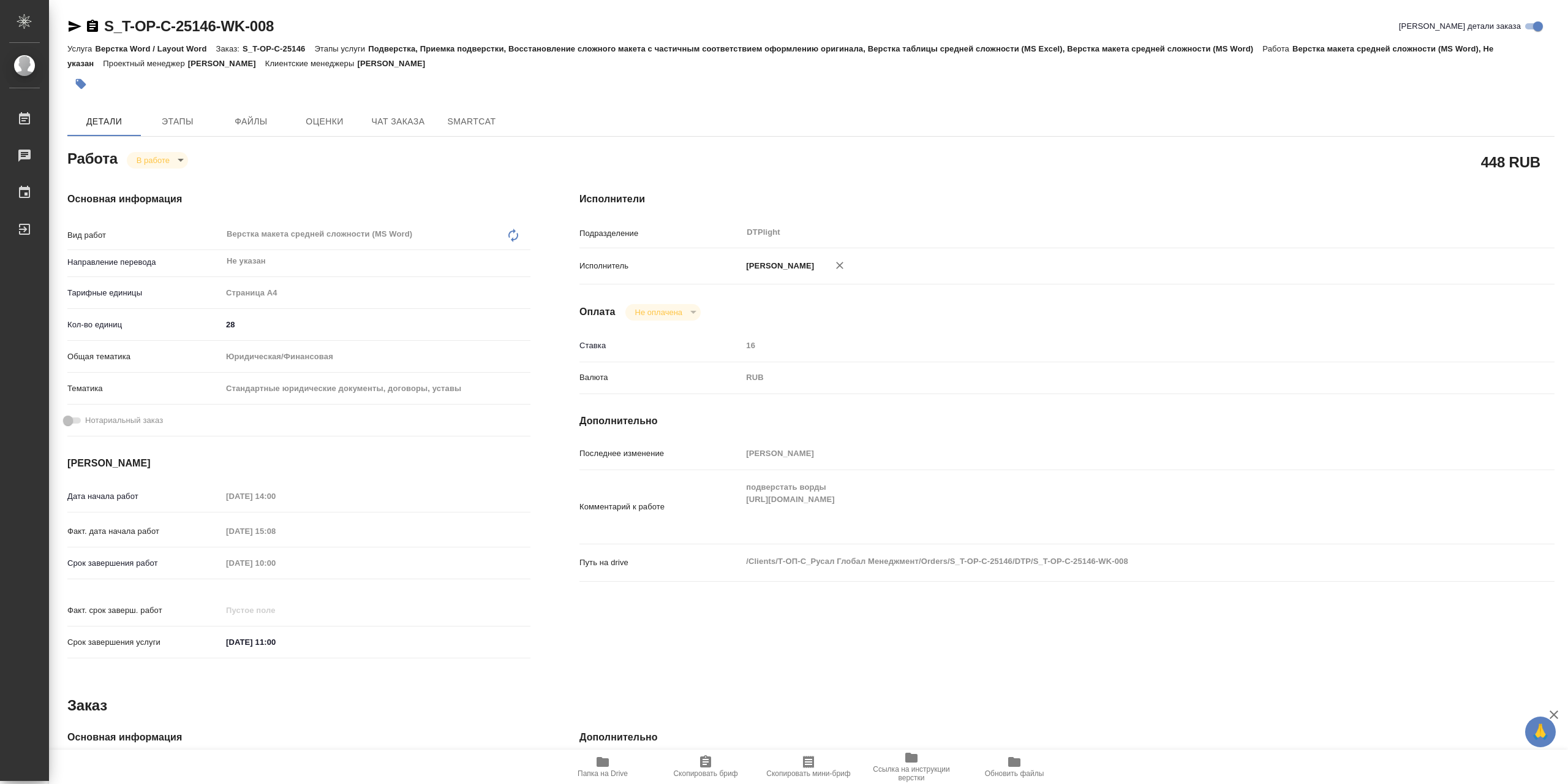
type textarea "x"
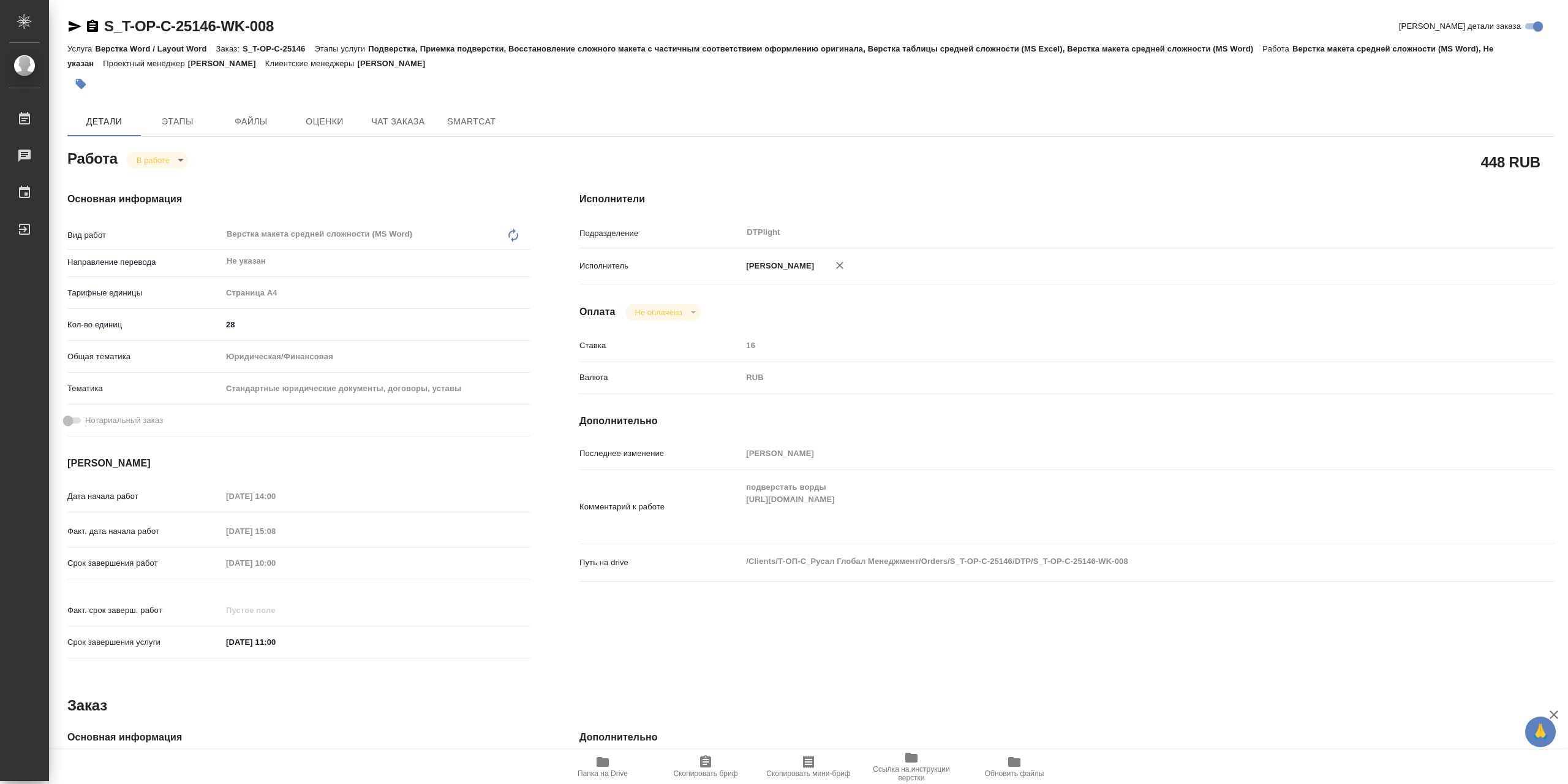
type textarea "x"
